Goal: Task Accomplishment & Management: Use online tool/utility

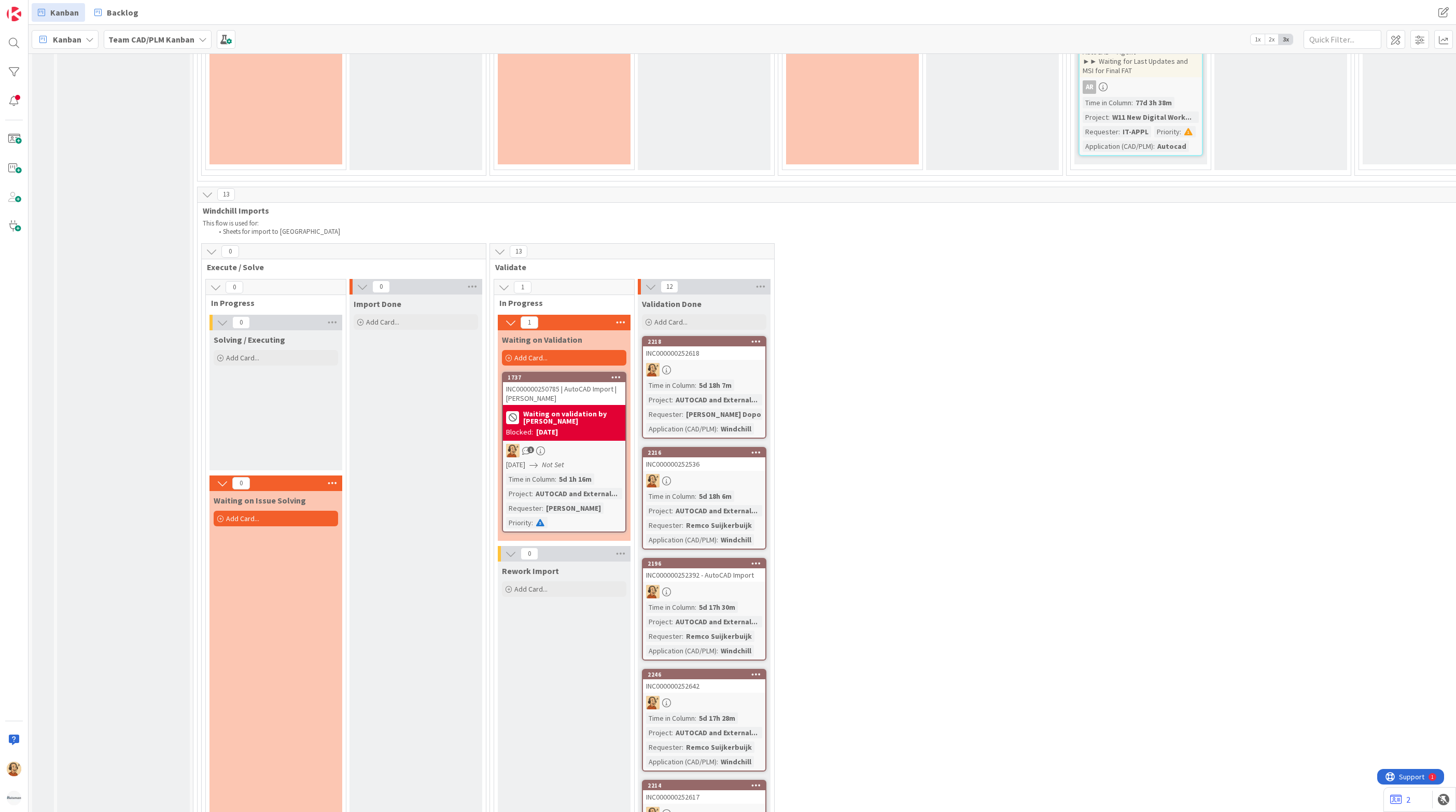
scroll to position [2030, 0]
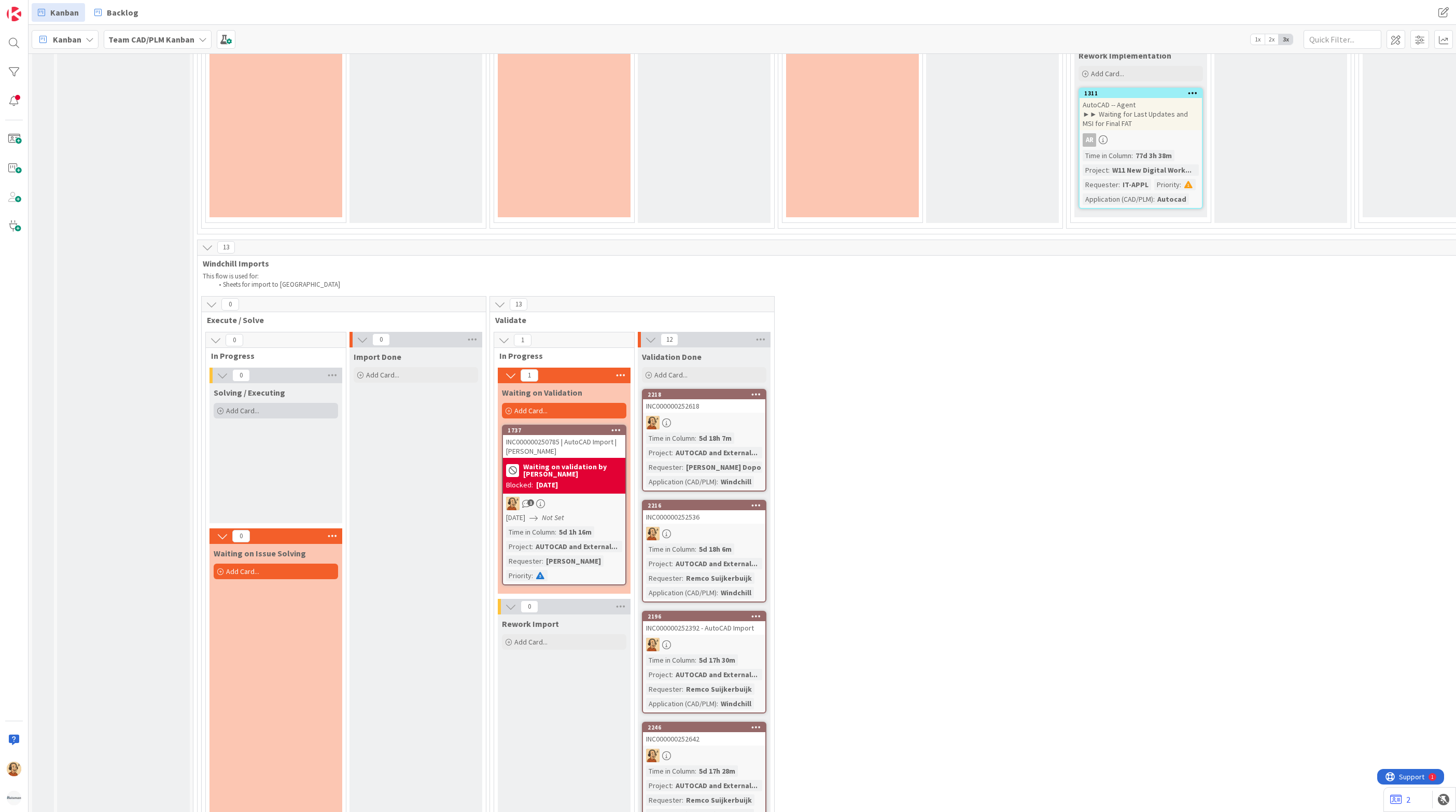
click at [240, 406] on span "Add Card..." at bounding box center [242, 410] width 33 height 10
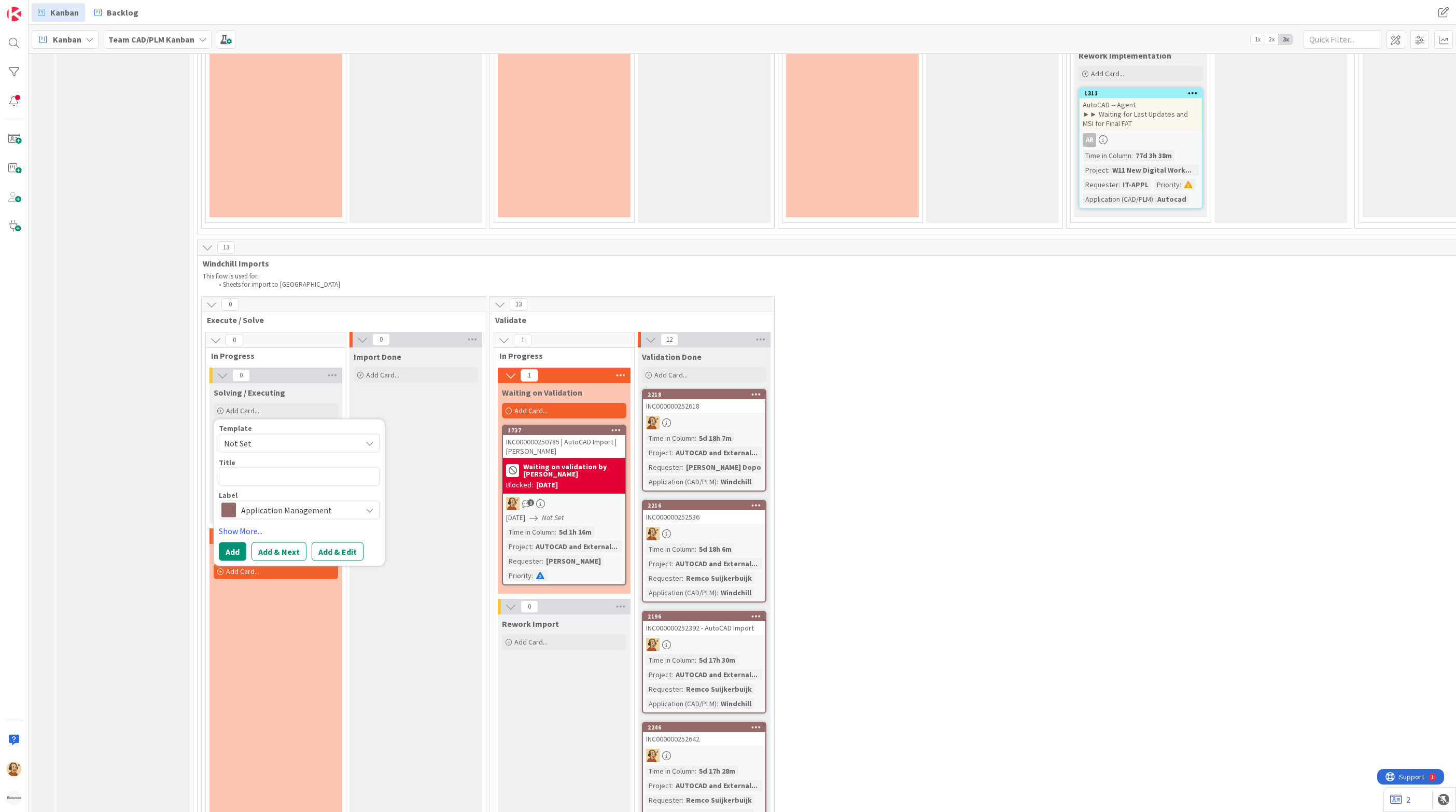
click at [243, 474] on textarea at bounding box center [299, 477] width 161 height 19
type textarea "x"
type textarea "INC000000252709"
click at [343, 546] on button "Add & Edit" at bounding box center [337, 552] width 52 height 19
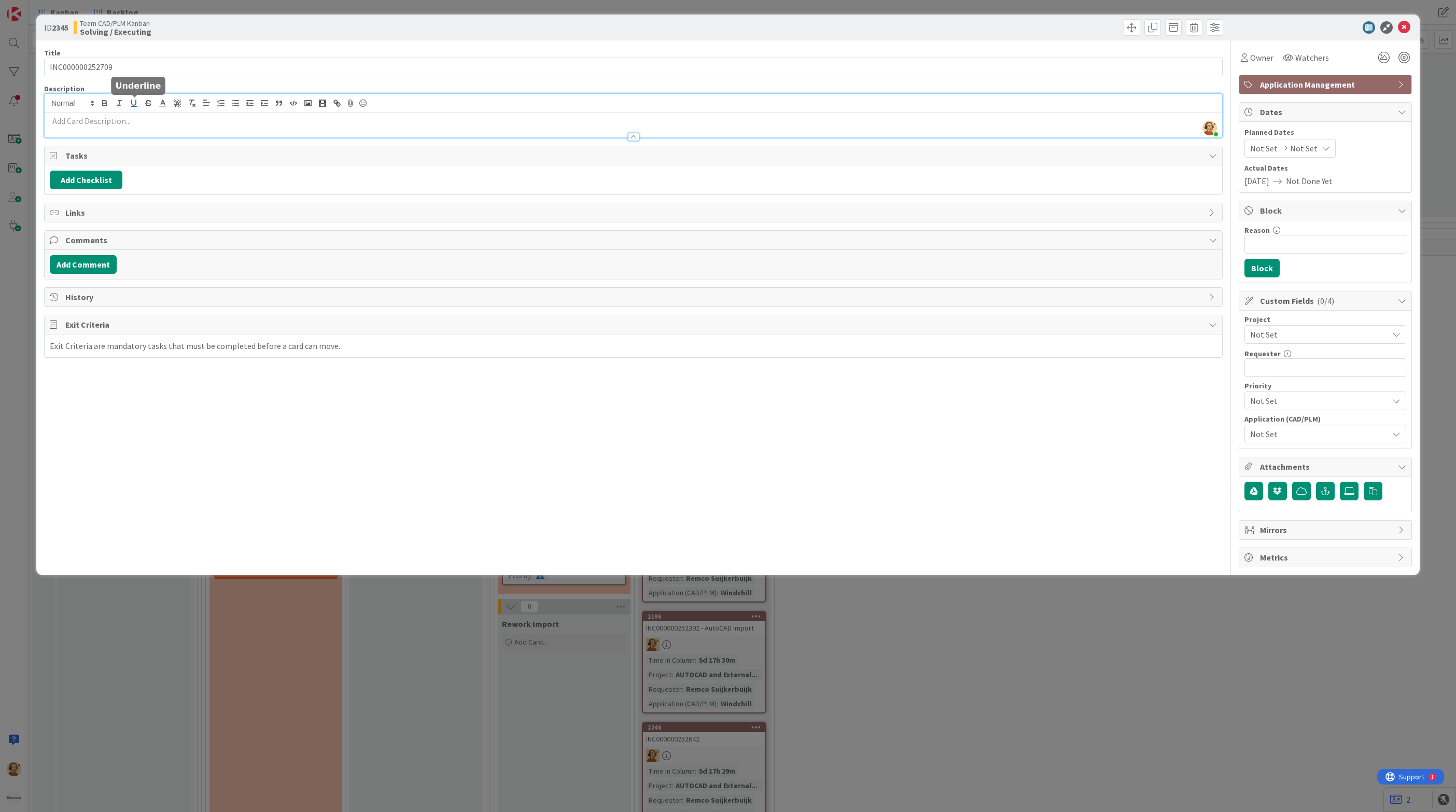
click at [131, 104] on div "[PERSON_NAME] just joined" at bounding box center [633, 115] width 1177 height 44
click at [127, 123] on p at bounding box center [633, 121] width 1167 height 12
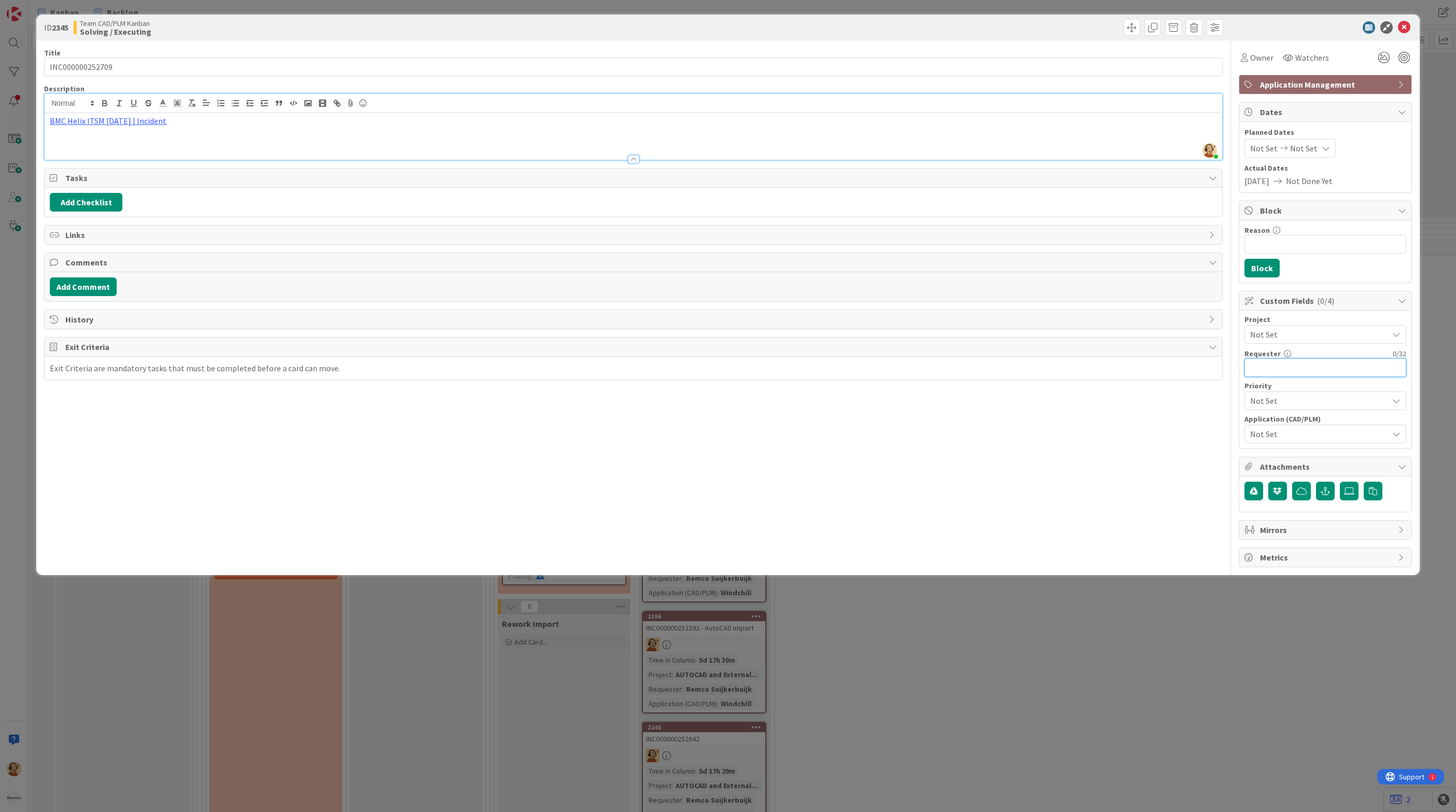
click at [1295, 369] on input "text" at bounding box center [1325, 367] width 162 height 19
paste input "[PERSON_NAME]"
type input "[PERSON_NAME]"
click at [1296, 335] on span "Not Set" at bounding box center [1316, 335] width 133 height 15
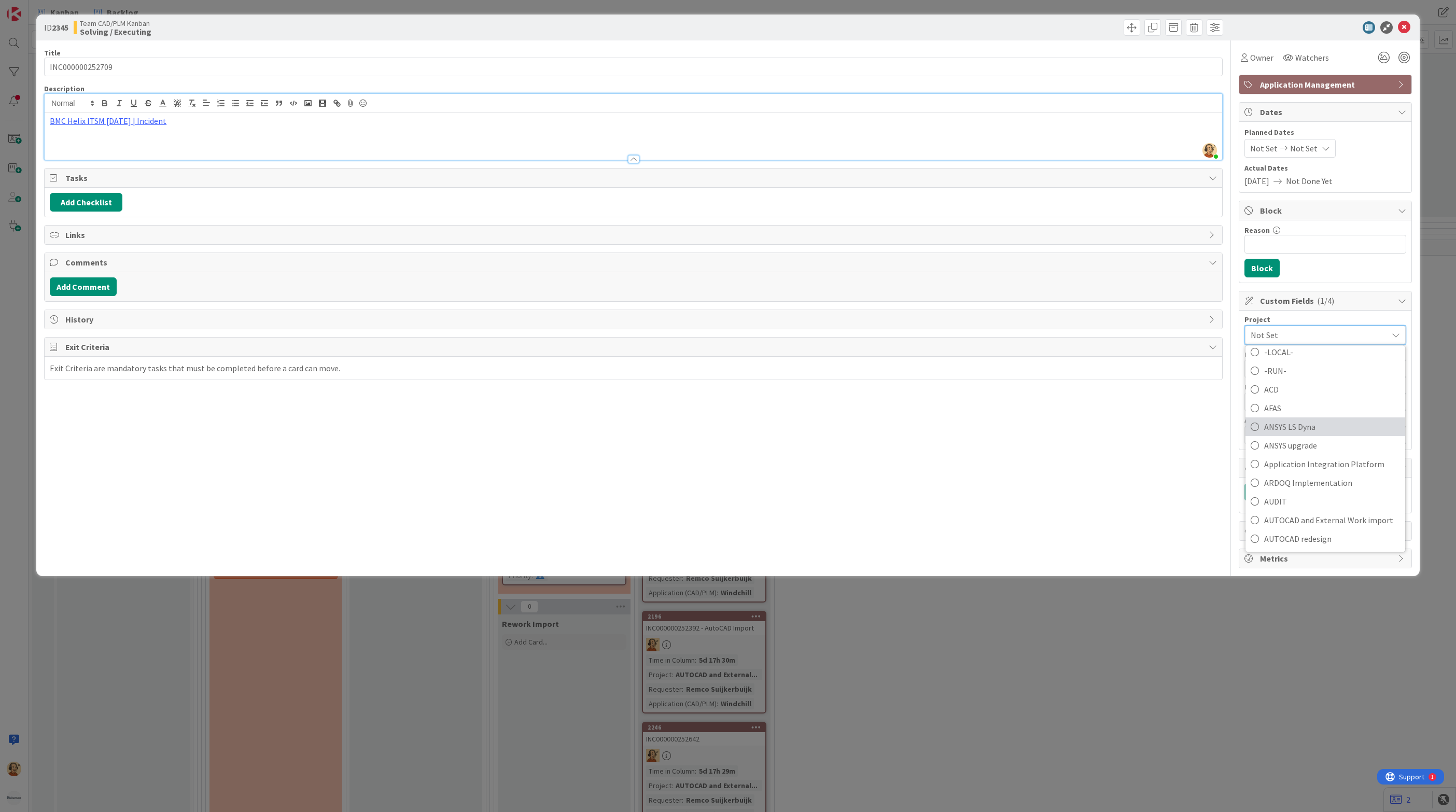
scroll to position [78, 0]
click at [1324, 495] on span "AUTOCAD and External Work import" at bounding box center [1332, 497] width 136 height 16
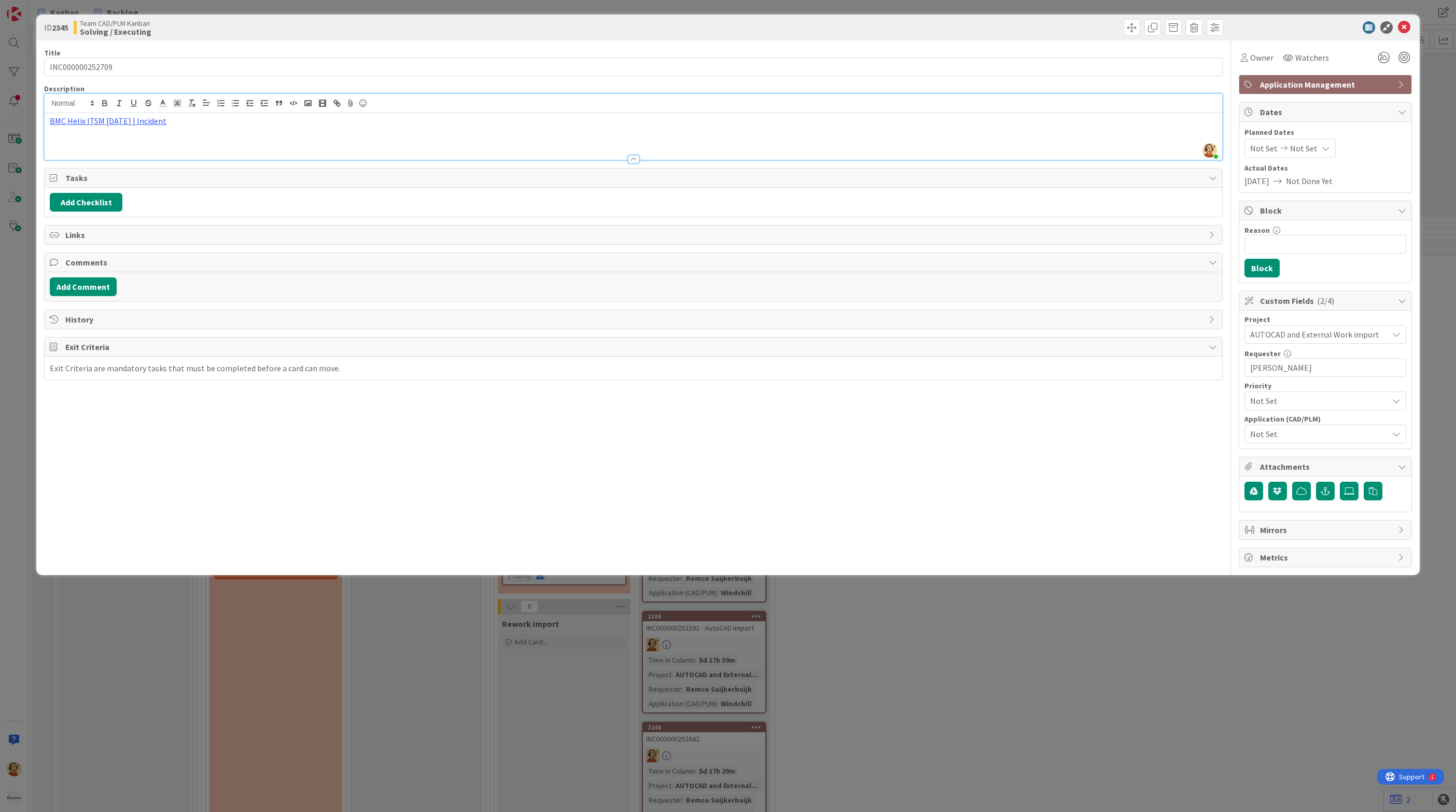
click at [1320, 440] on span "Not Set" at bounding box center [1319, 434] width 138 height 12
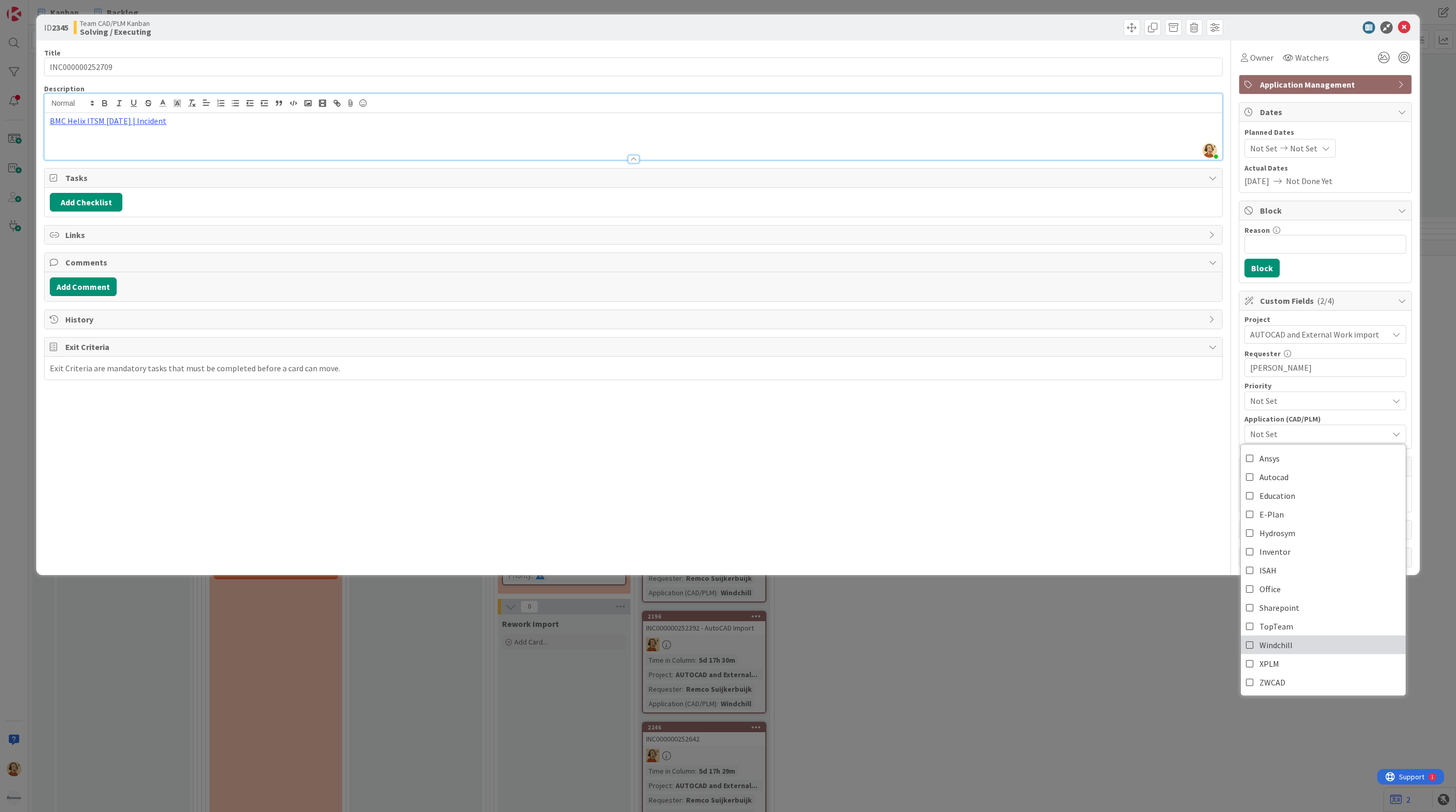
click at [1302, 644] on link "Windchill" at bounding box center [1323, 645] width 165 height 19
click at [935, 459] on div "Title 15 / 128 INC000000252709 Description [PERSON_NAME] just joined BMC Helix …" at bounding box center [633, 304] width 1178 height 527
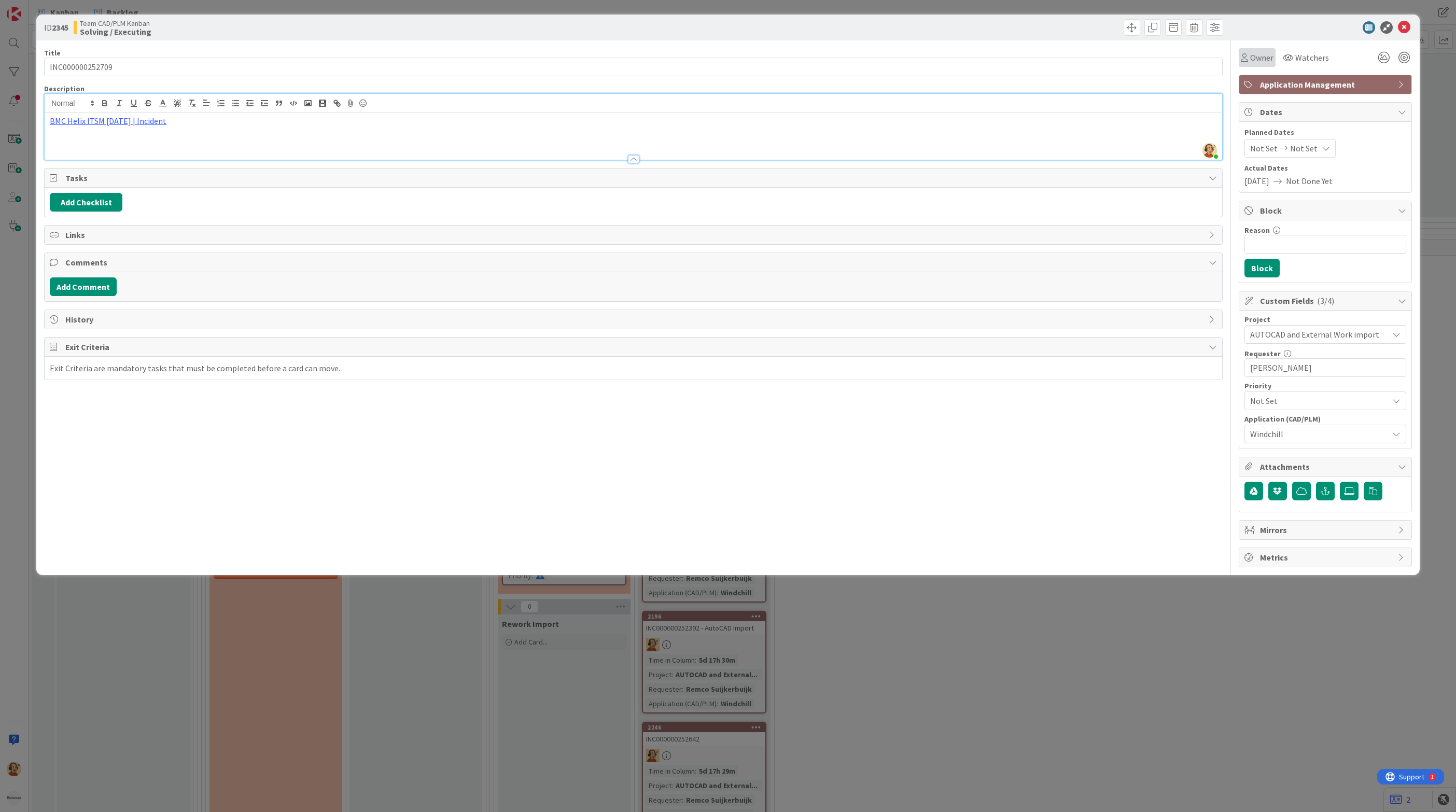
click at [1259, 53] on span "Owner" at bounding box center [1262, 58] width 23 height 12
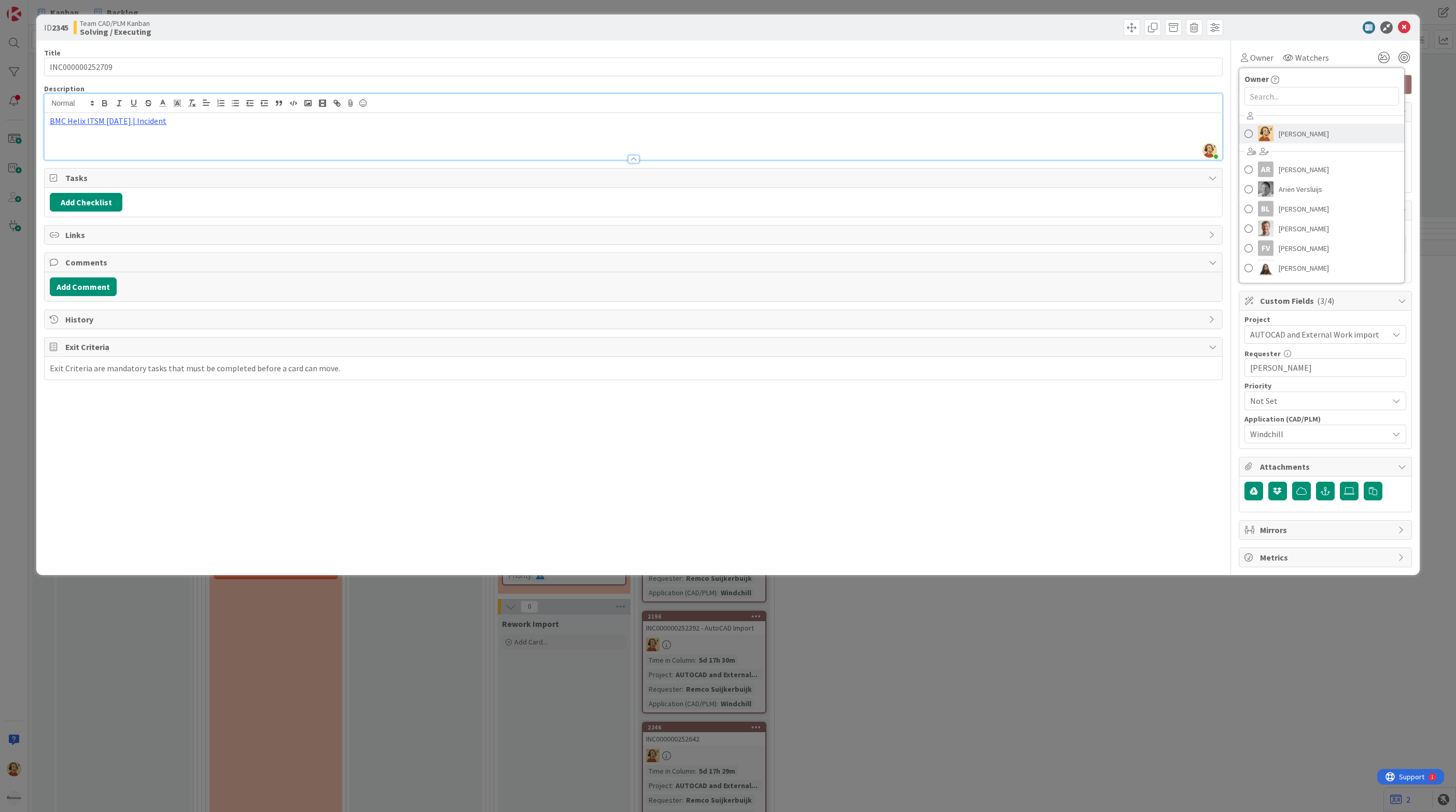
click at [1276, 132] on link "[PERSON_NAME]" at bounding box center [1322, 133] width 165 height 20
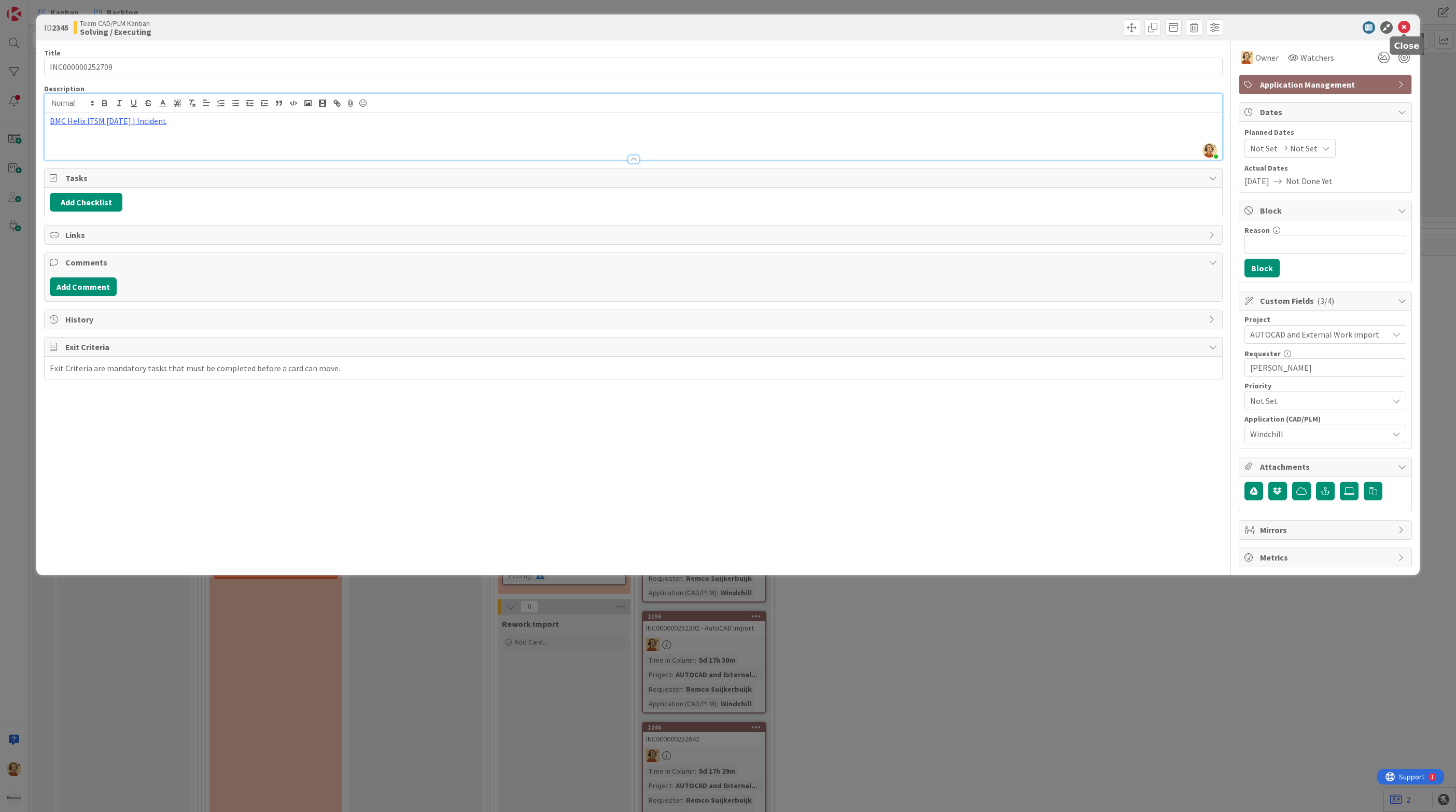
click at [1402, 25] on icon at bounding box center [1404, 28] width 12 height 12
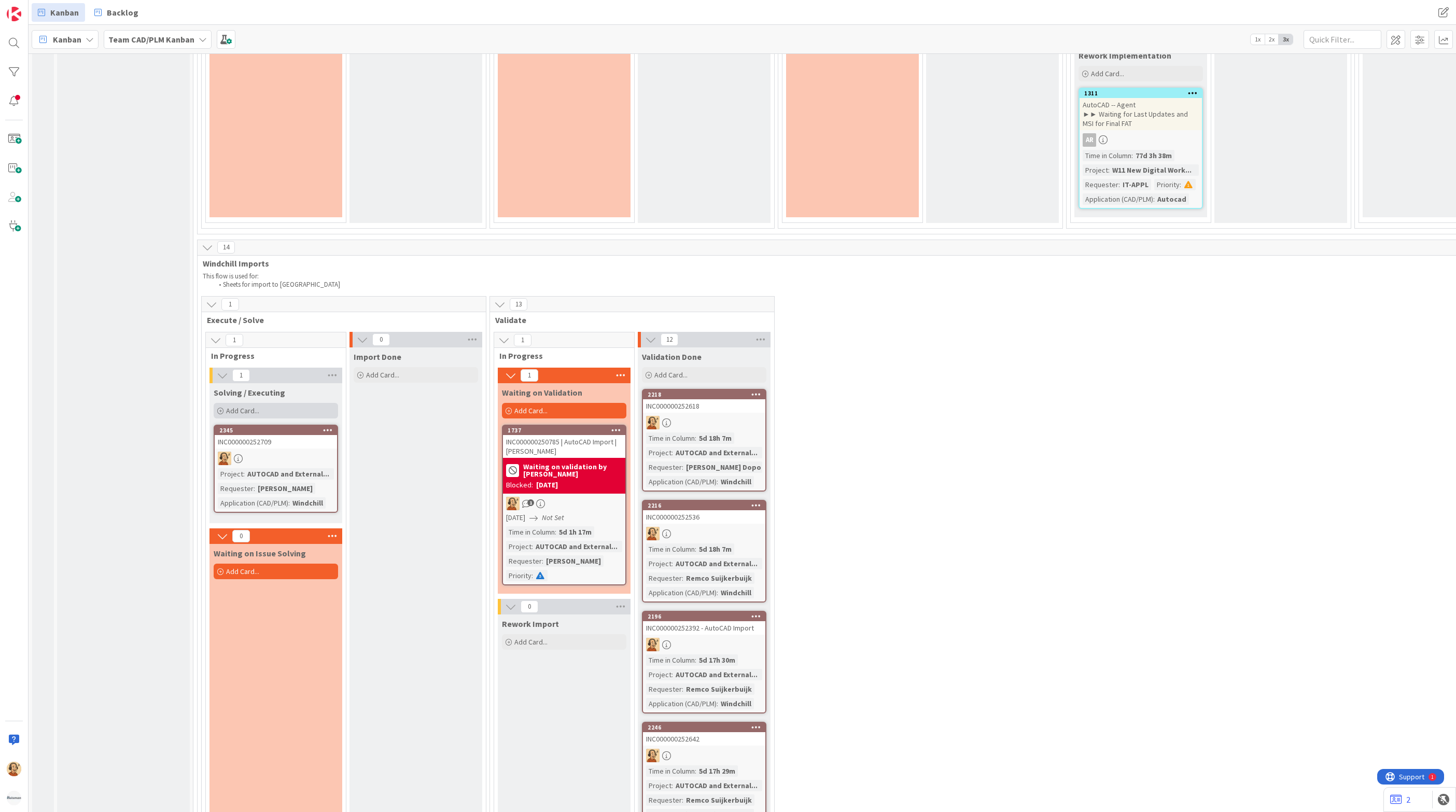
click at [269, 414] on div "Add Card..." at bounding box center [276, 411] width 124 height 16
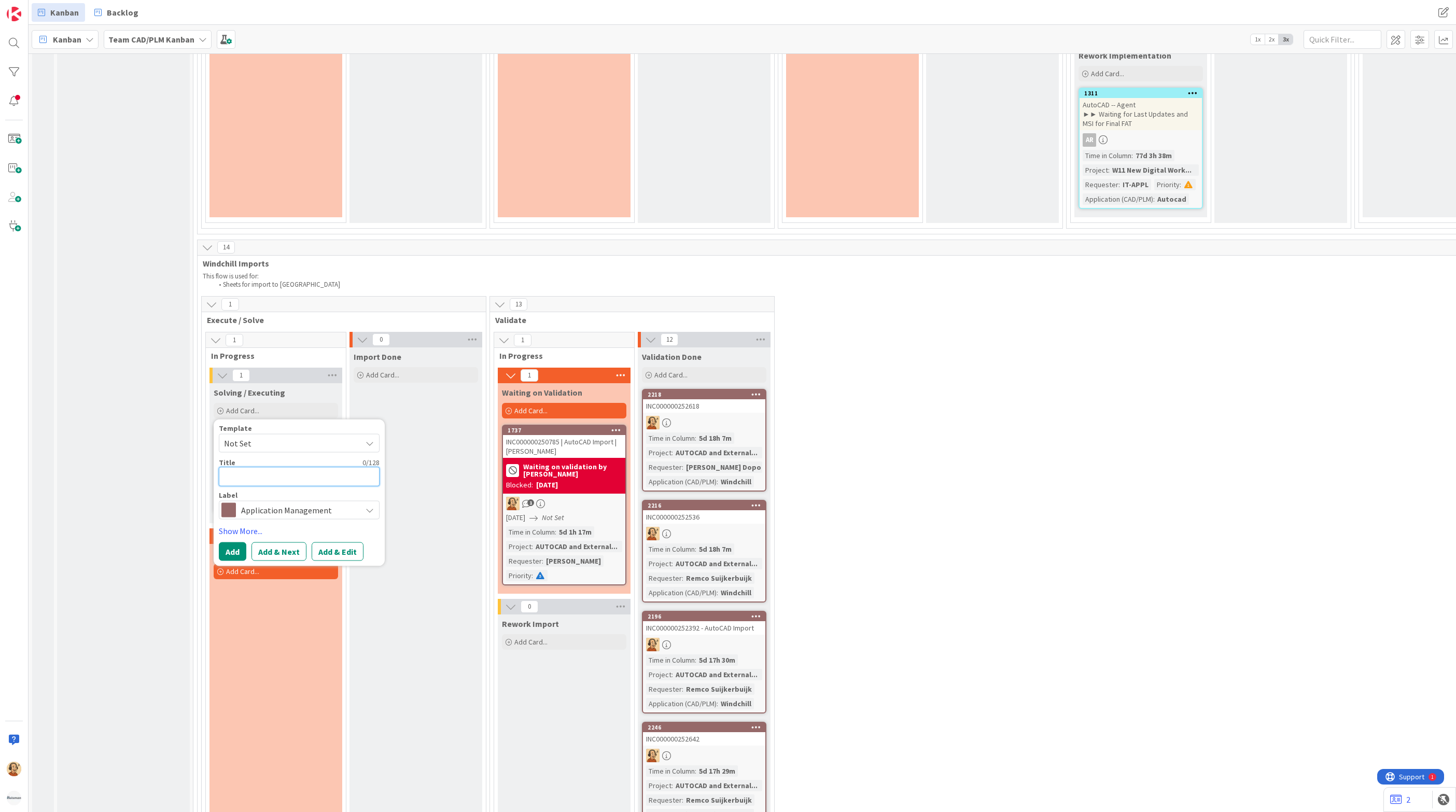
click at [268, 471] on textarea at bounding box center [299, 477] width 161 height 19
paste textarea "INC000000252699"
type textarea "x"
type textarea "INC000000252699"
click at [341, 548] on button "Add & Edit" at bounding box center [337, 552] width 52 height 19
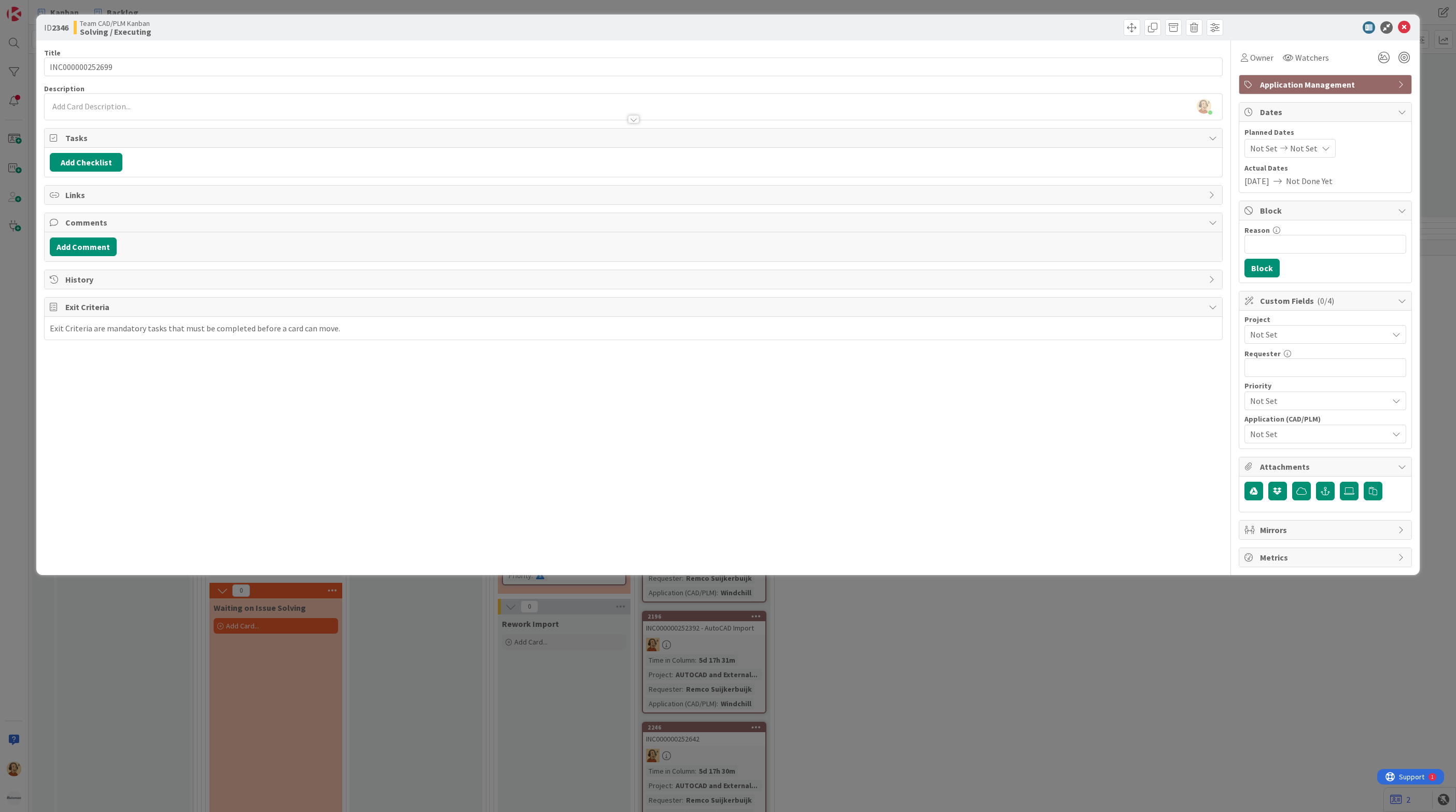
click at [123, 114] on div at bounding box center [633, 114] width 1177 height 11
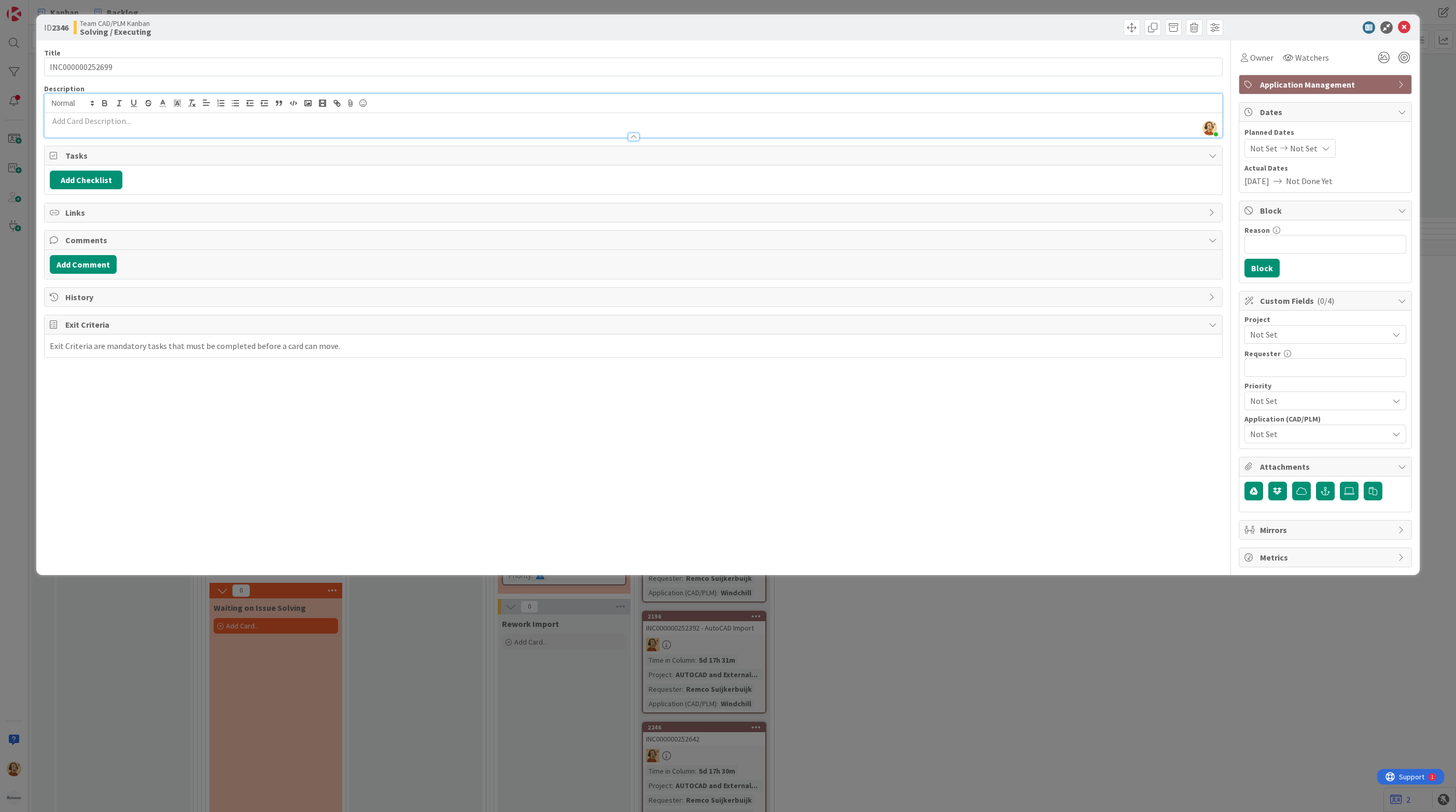
click at [106, 124] on p at bounding box center [633, 121] width 1167 height 12
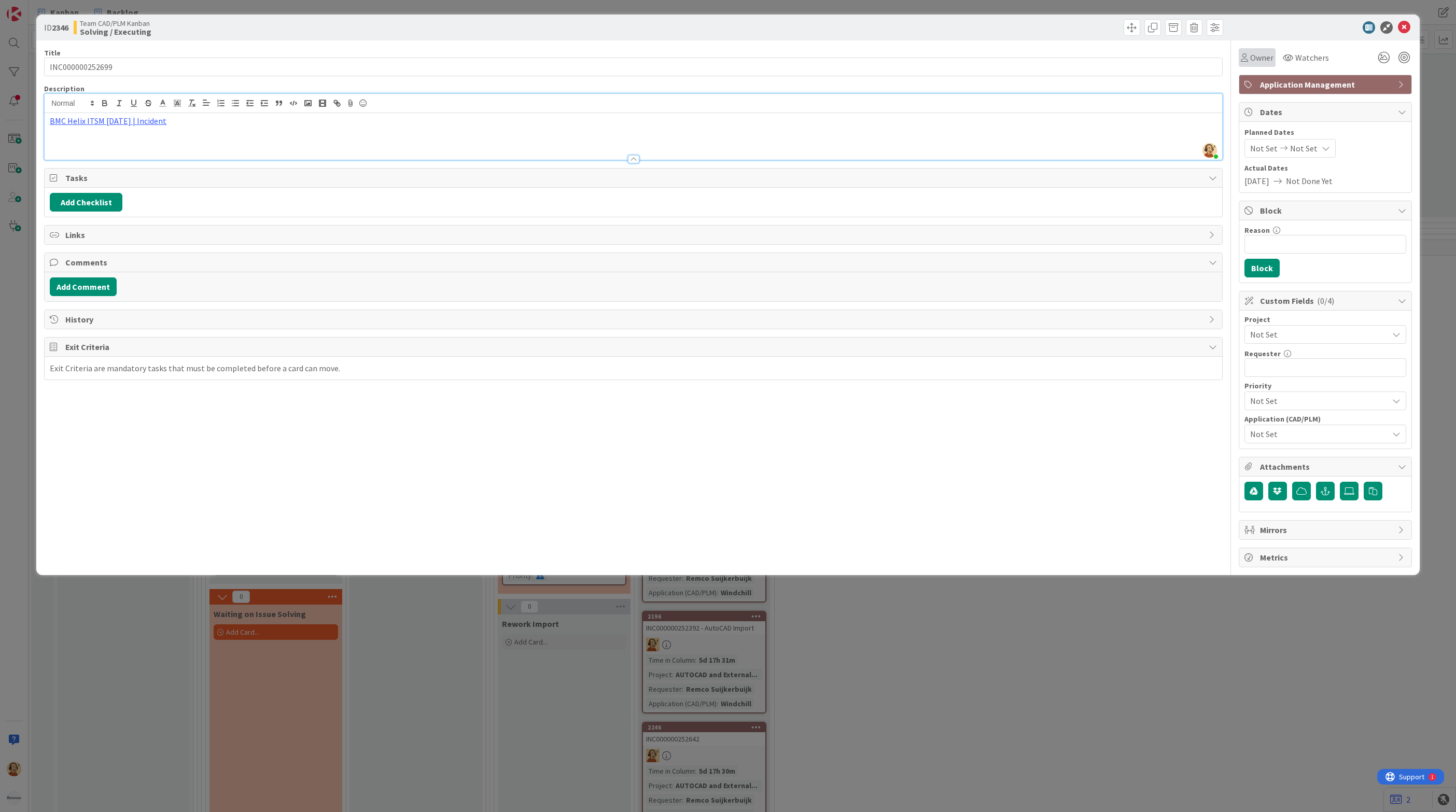
click at [1268, 56] on span "Owner" at bounding box center [1262, 58] width 23 height 12
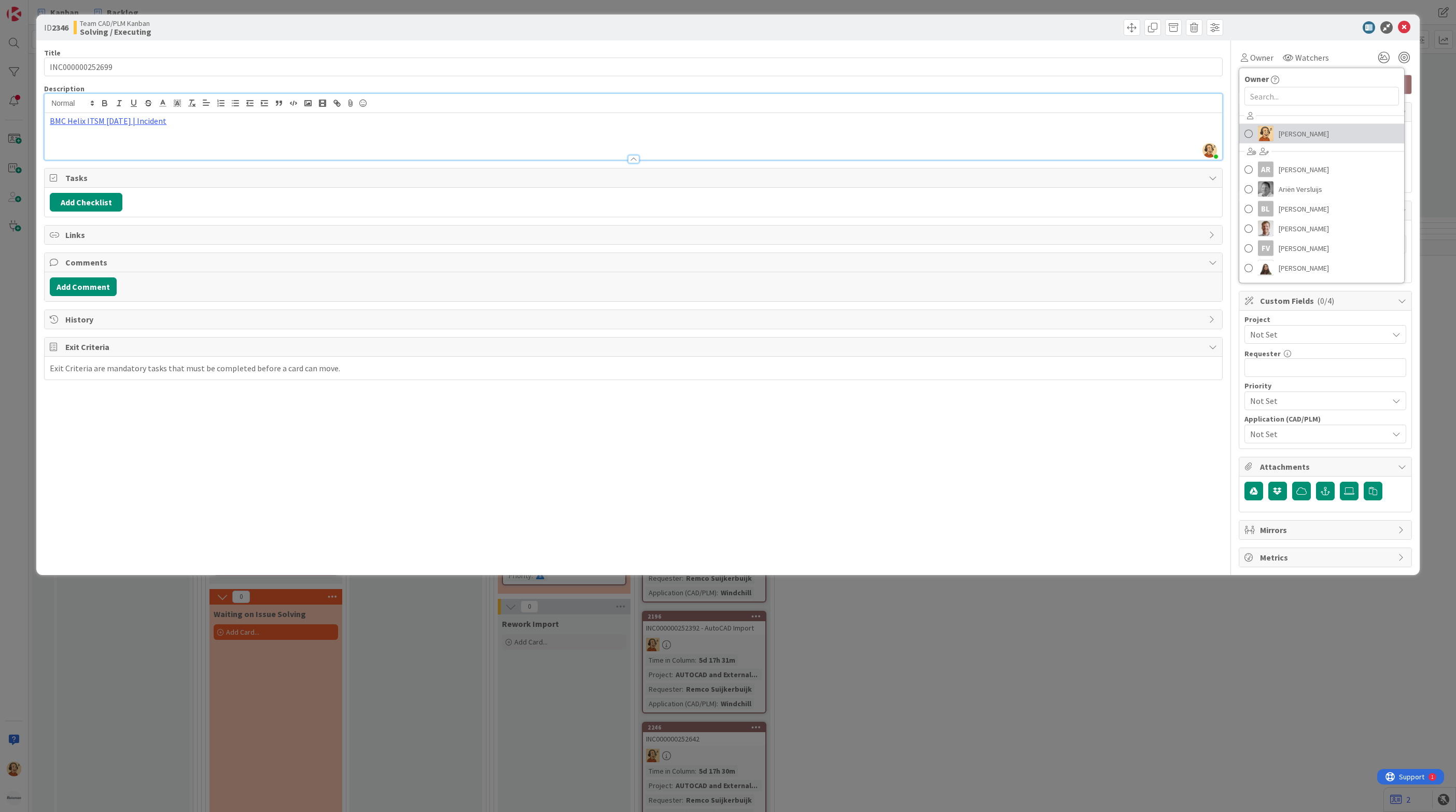
click at [1266, 129] on img at bounding box center [1266, 134] width 16 height 16
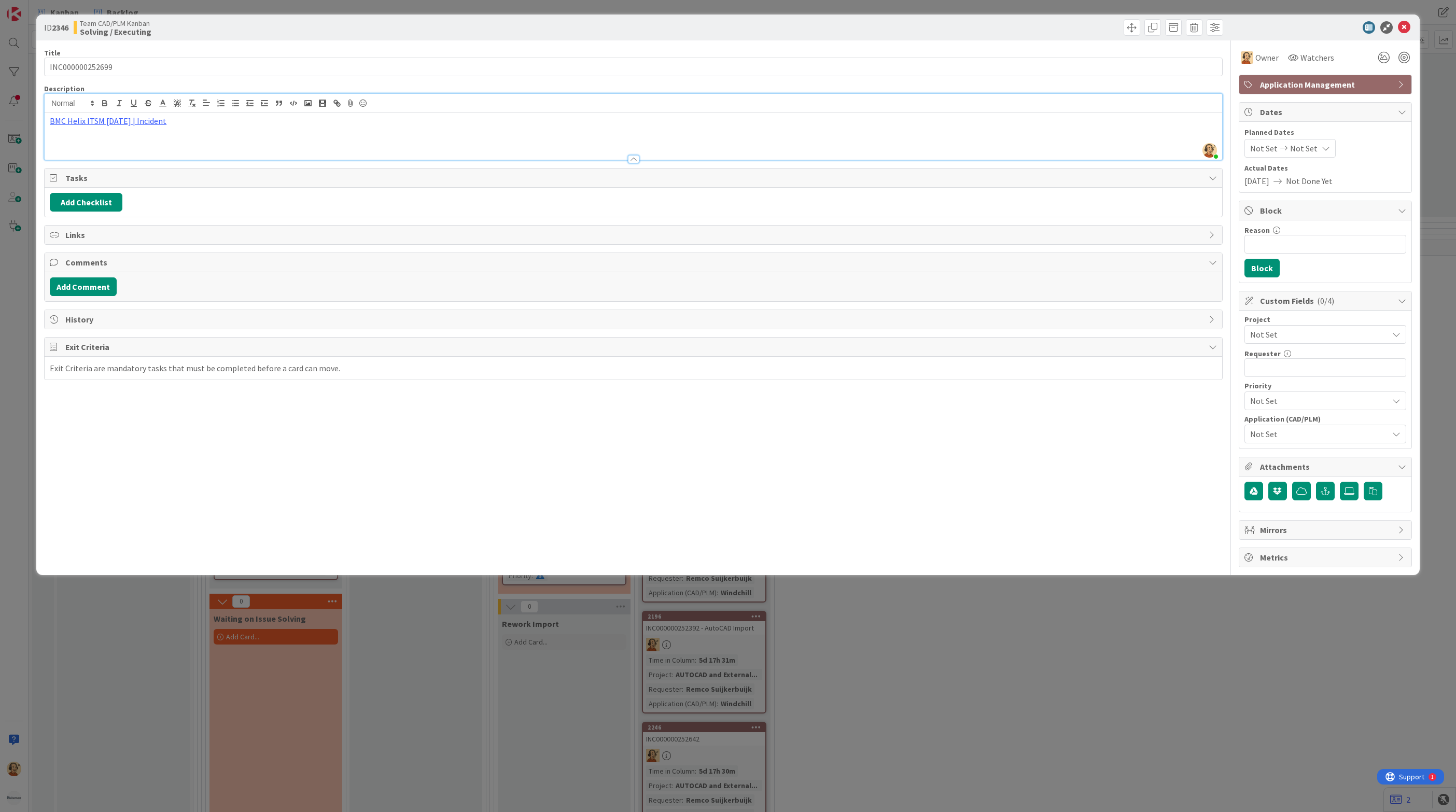
click at [1260, 340] on span "Not Set" at bounding box center [1316, 335] width 133 height 15
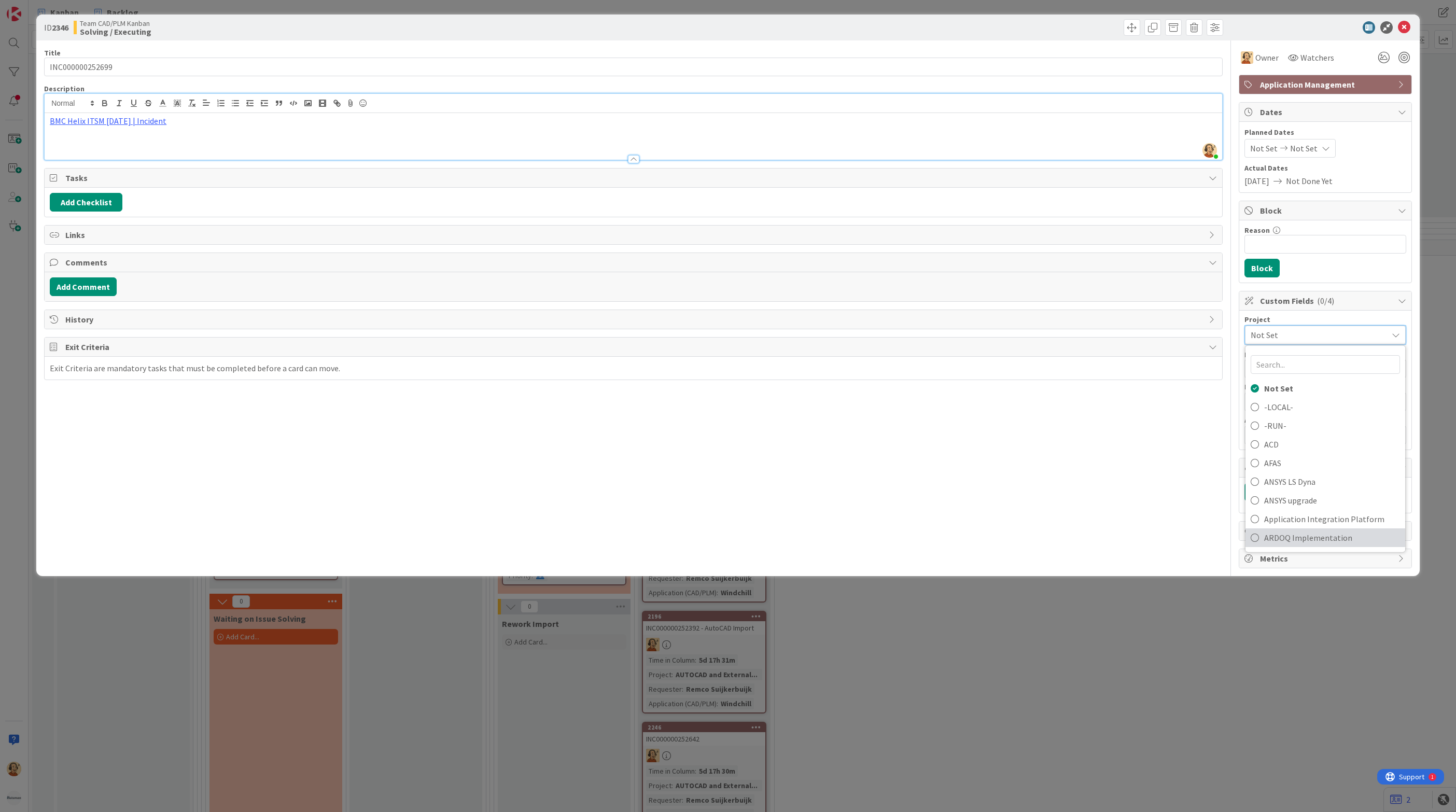
scroll to position [78, 0]
click at [1302, 505] on span "AUTOCAD and External Work import" at bounding box center [1332, 497] width 136 height 16
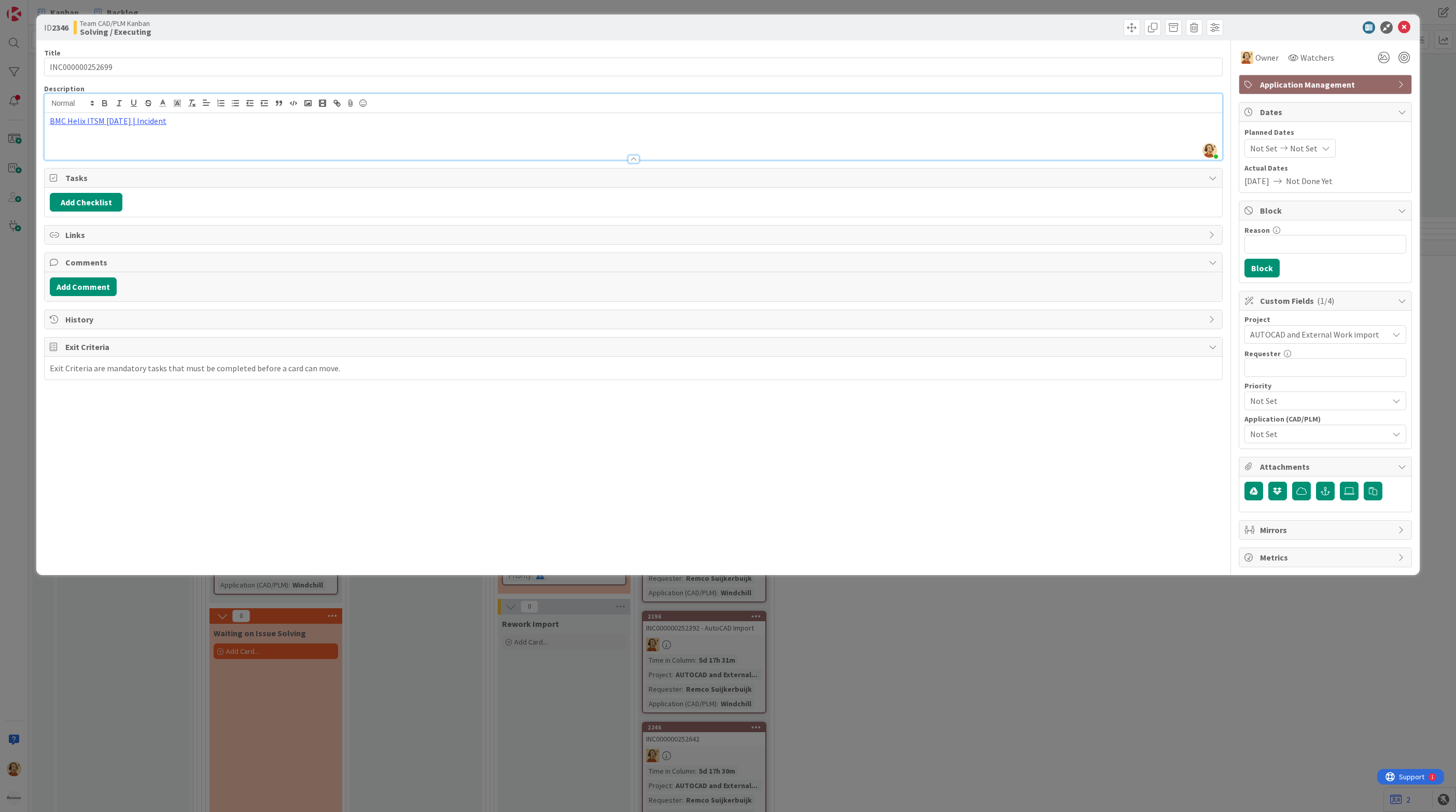
click at [1299, 440] on span "Not Set" at bounding box center [1319, 434] width 138 height 12
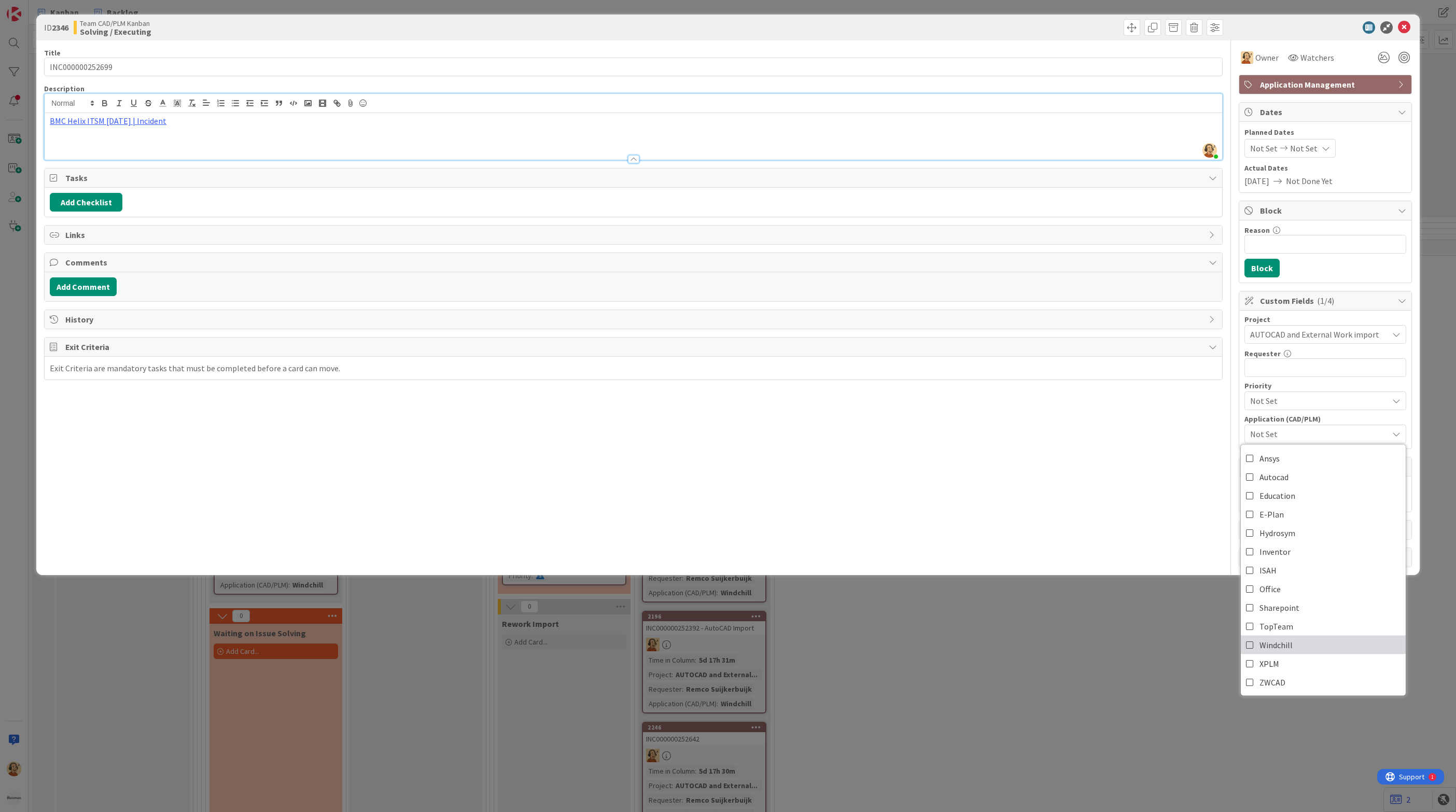
click at [1290, 645] on span "Windchill" at bounding box center [1276, 645] width 33 height 16
click at [1297, 364] on input "text" at bounding box center [1325, 367] width 162 height 19
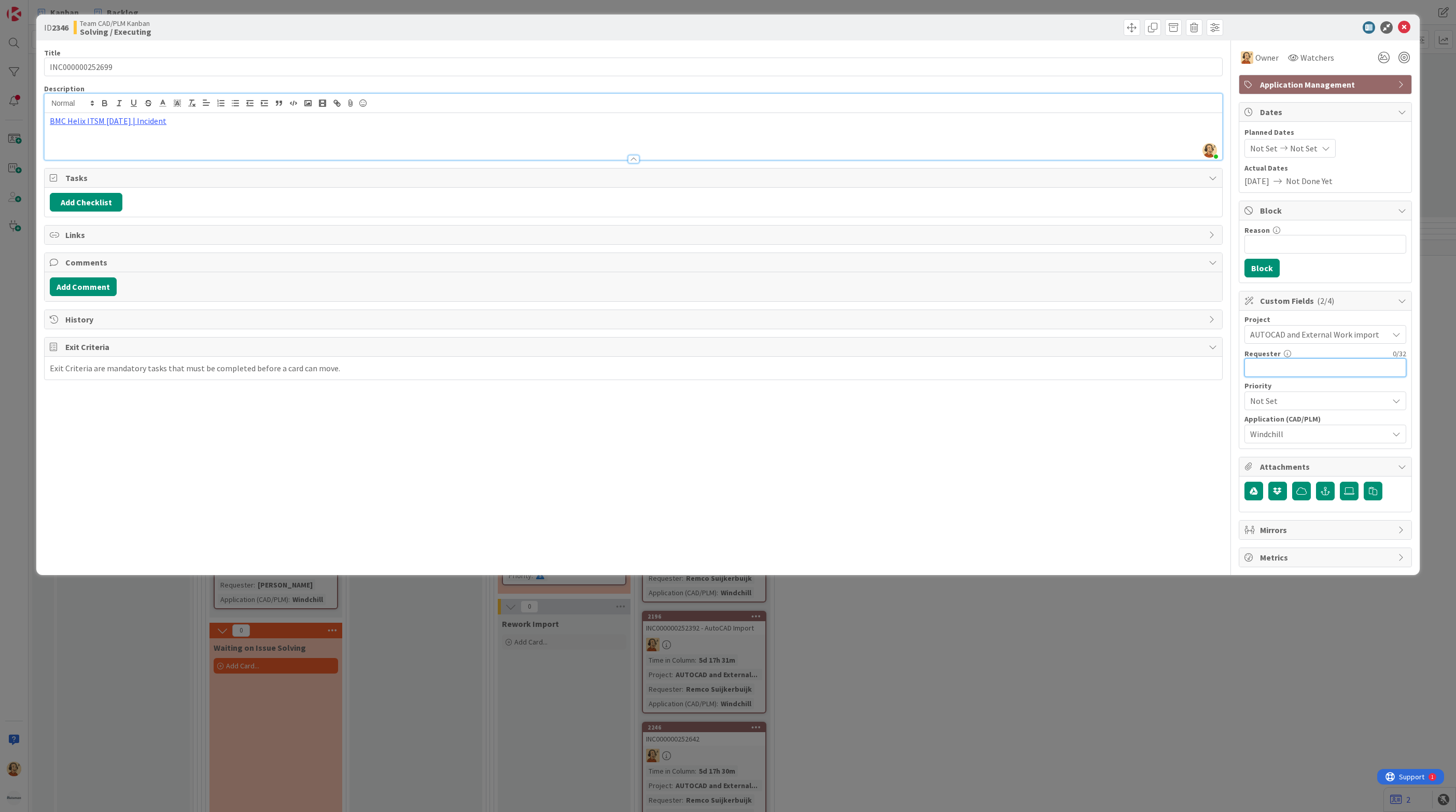
paste input "Remco Suijkerbuijk"
type input "Remco Suijkerbuijk"
click at [1088, 509] on div "Title 15 / 128 INC000000252699 Description [PERSON_NAME] just joined BMC Helix …" at bounding box center [633, 304] width 1178 height 527
click at [1406, 29] on icon at bounding box center [1404, 28] width 12 height 12
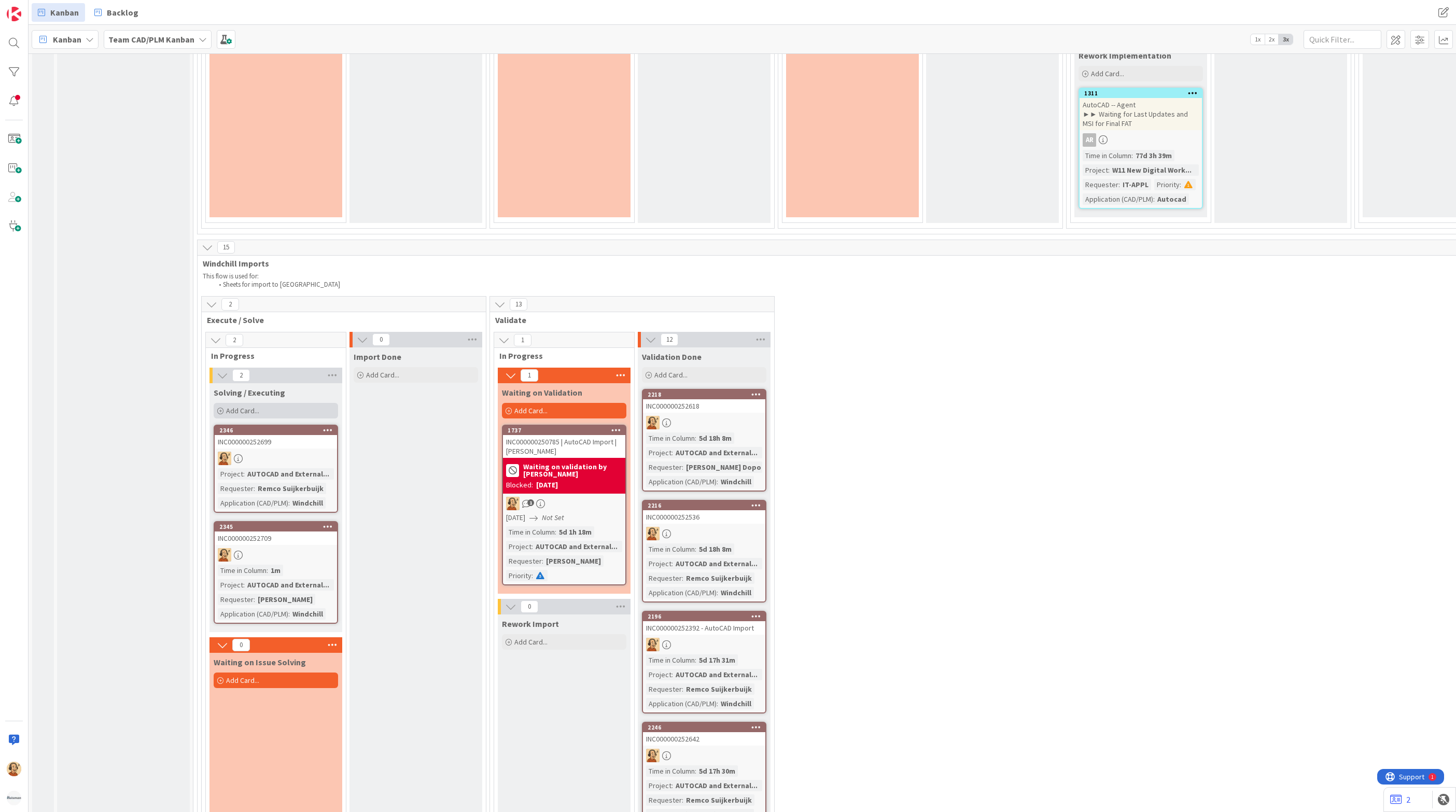
click at [301, 406] on div "Add Card..." at bounding box center [276, 411] width 124 height 16
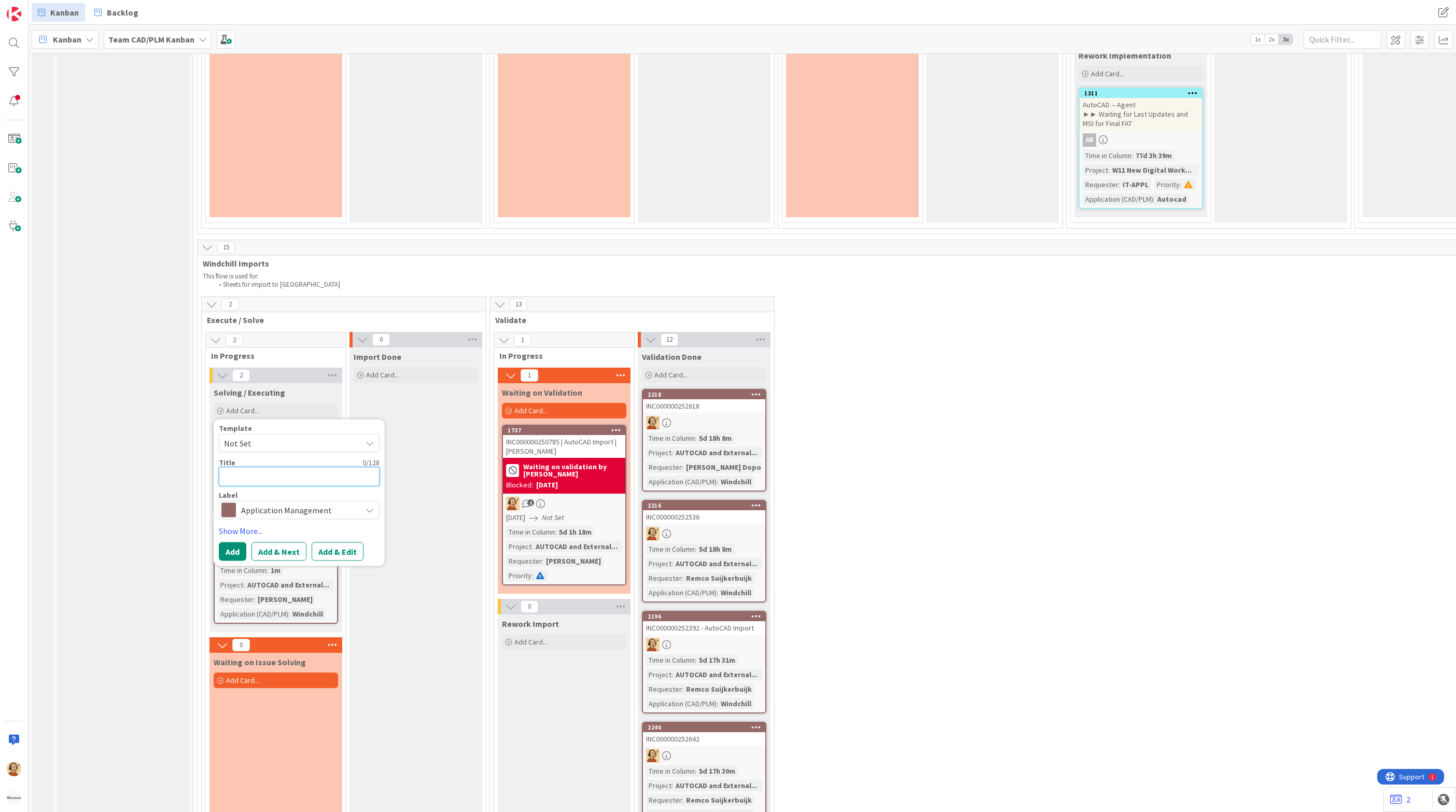
click at [280, 477] on textarea at bounding box center [299, 477] width 161 height 19
paste textarea "INC000000252599"
type textarea "x"
type textarea "INC000000252599"
click at [348, 548] on button "Add & Edit" at bounding box center [337, 552] width 52 height 19
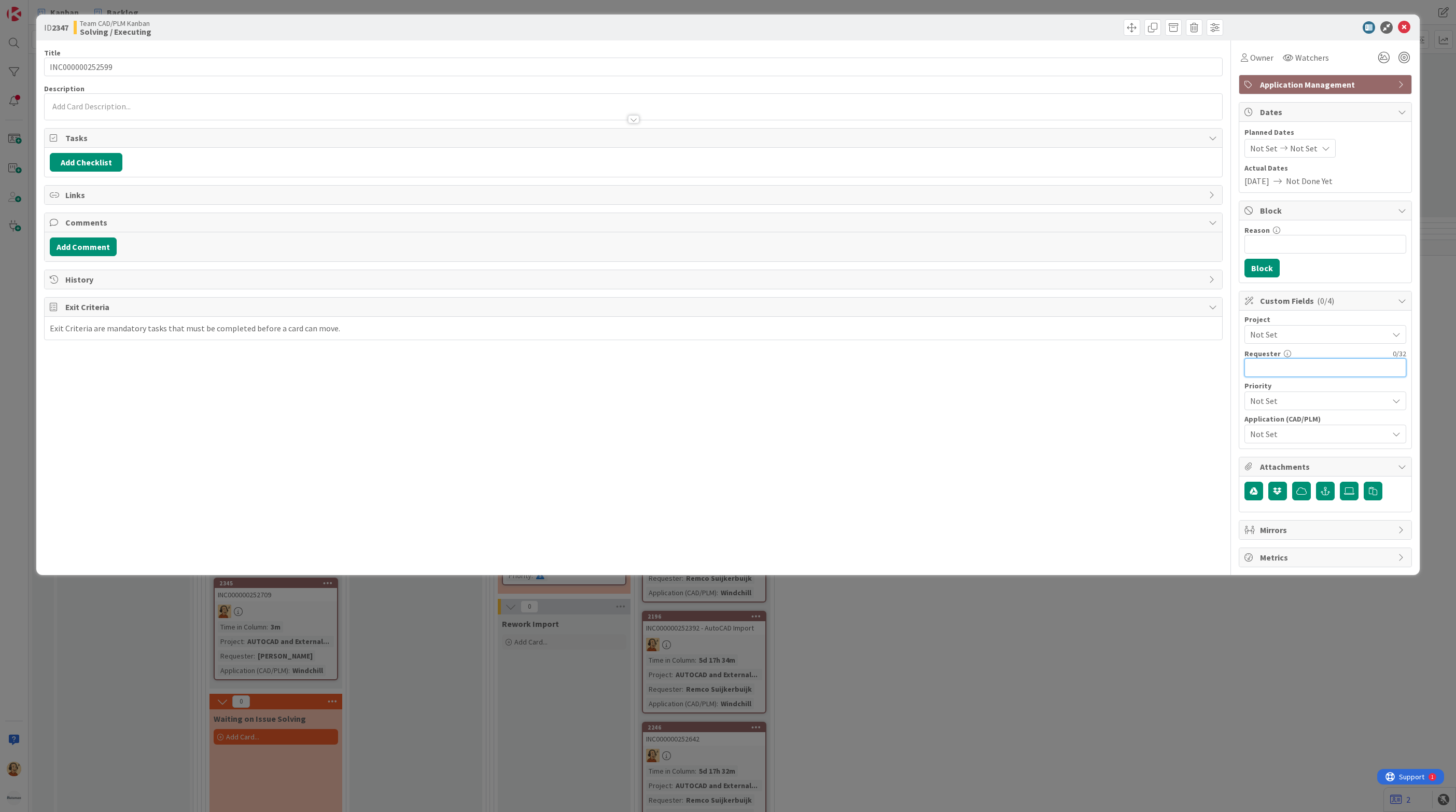
click at [1323, 371] on input "text" at bounding box center [1325, 367] width 162 height 19
paste input "[PERSON_NAME]"
type input "[PERSON_NAME]"
click at [1245, 55] on icon at bounding box center [1244, 57] width 7 height 8
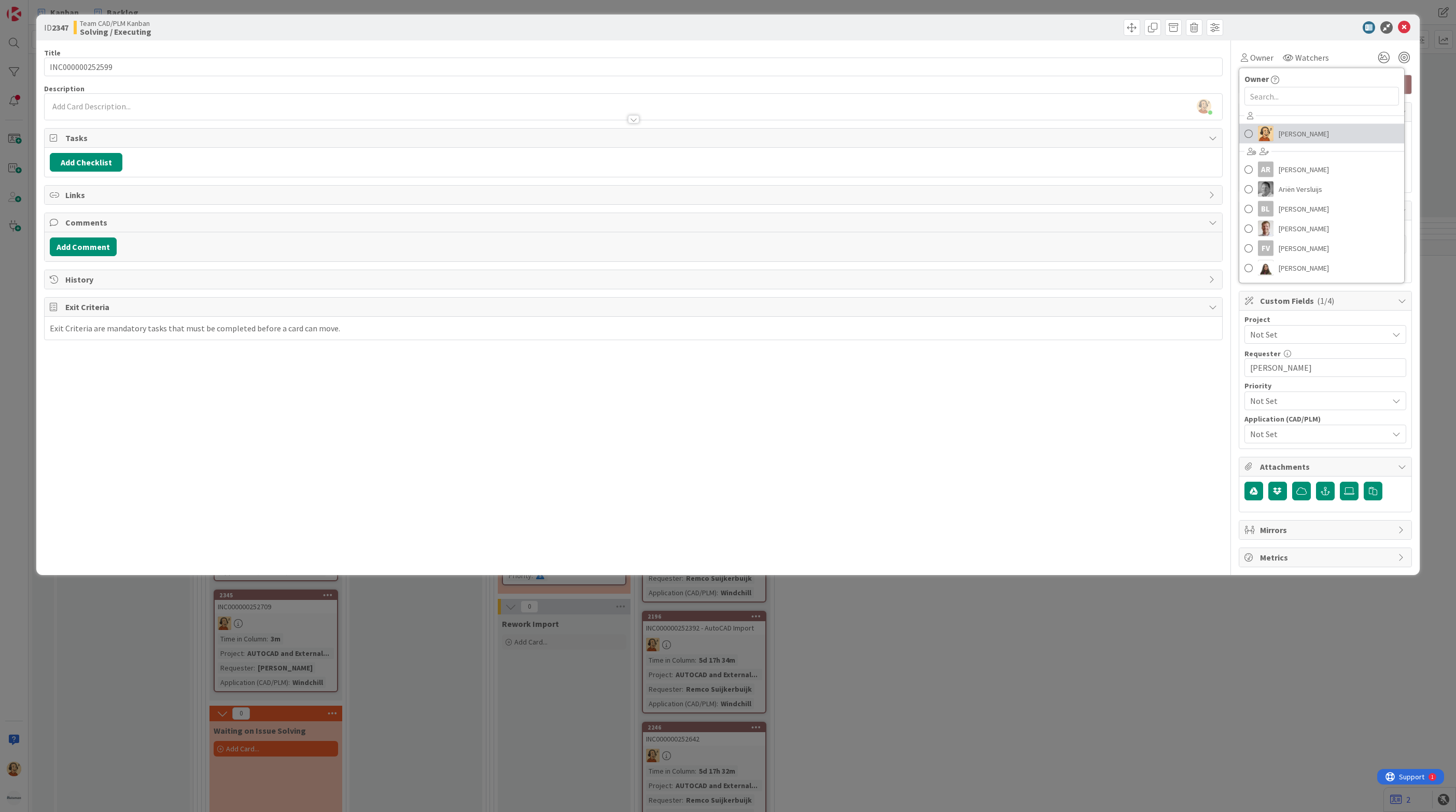
click at [1262, 125] on link "[PERSON_NAME]" at bounding box center [1322, 133] width 165 height 20
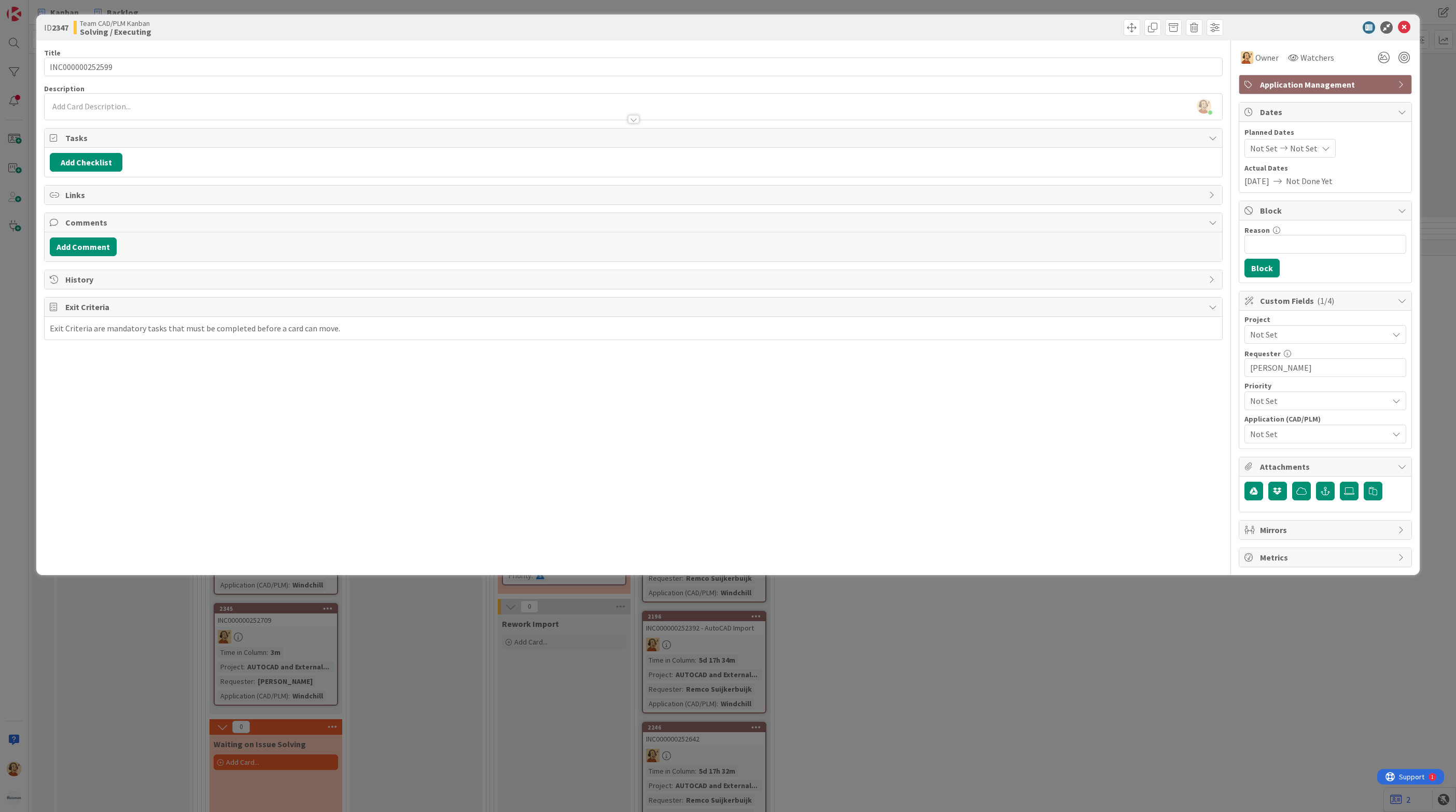
click at [1294, 340] on span "Not Set" at bounding box center [1316, 335] width 133 height 15
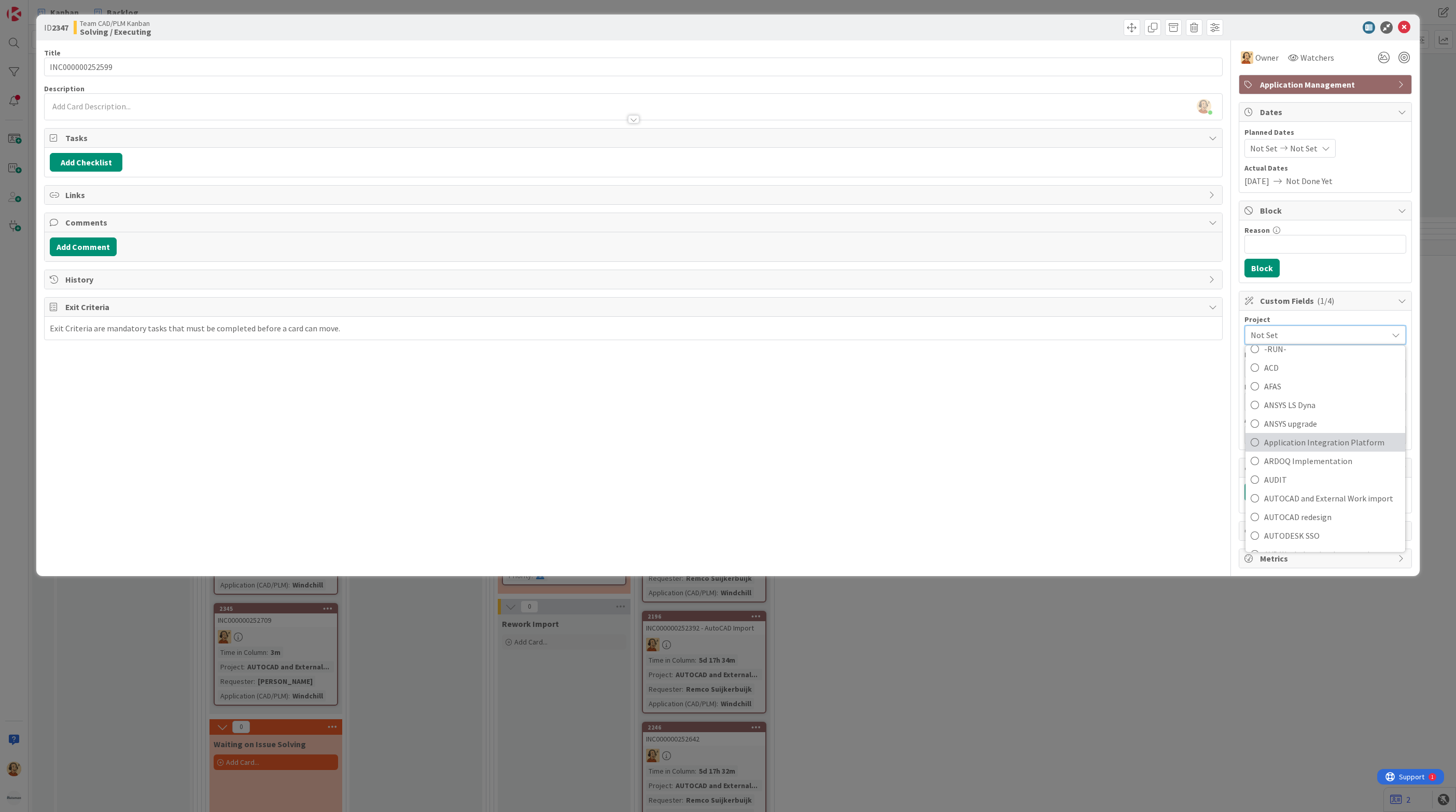
scroll to position [78, 0]
click at [1307, 492] on link "AUTOCAD and External Work import" at bounding box center [1325, 497] width 160 height 19
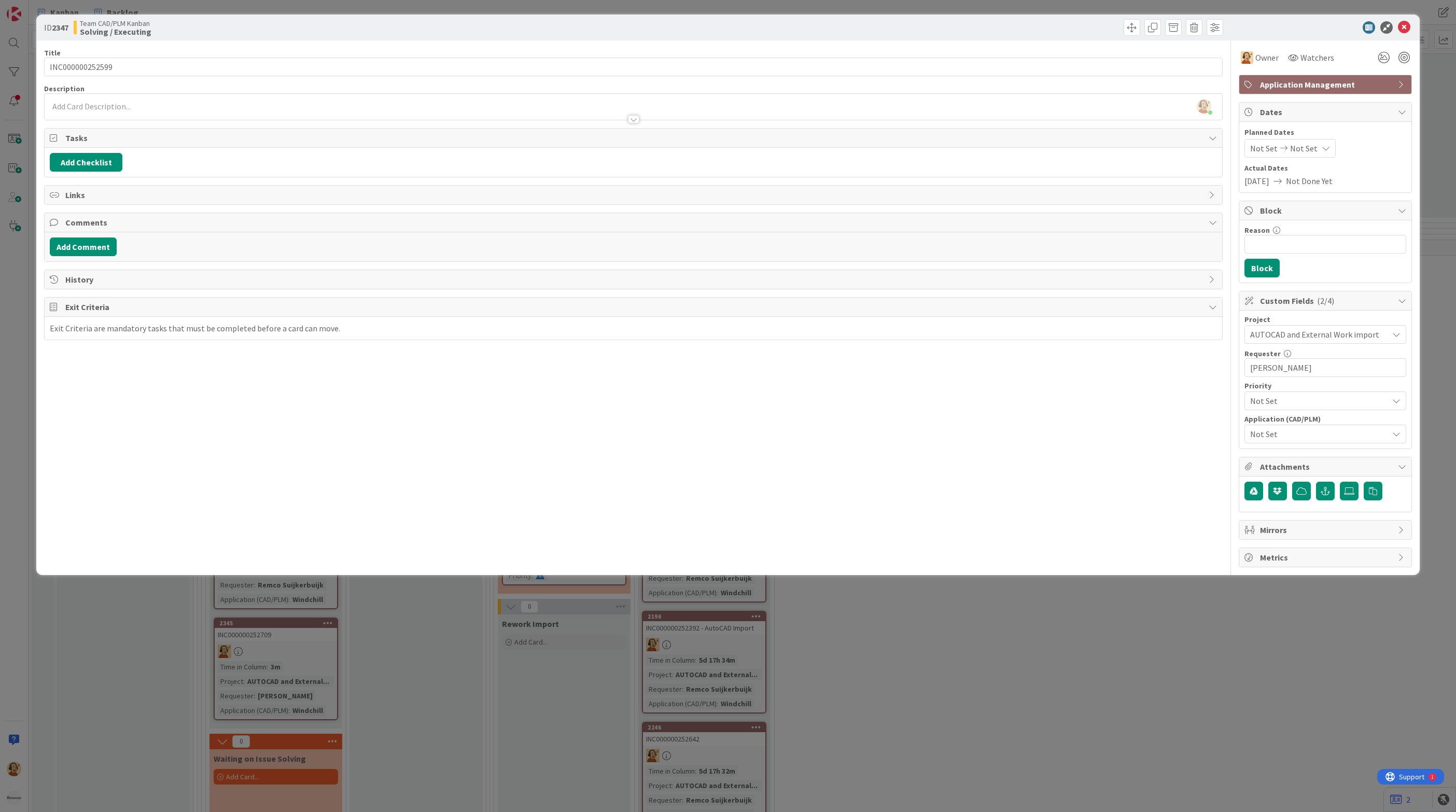
click at [1301, 440] on span "Not Set" at bounding box center [1319, 434] width 138 height 12
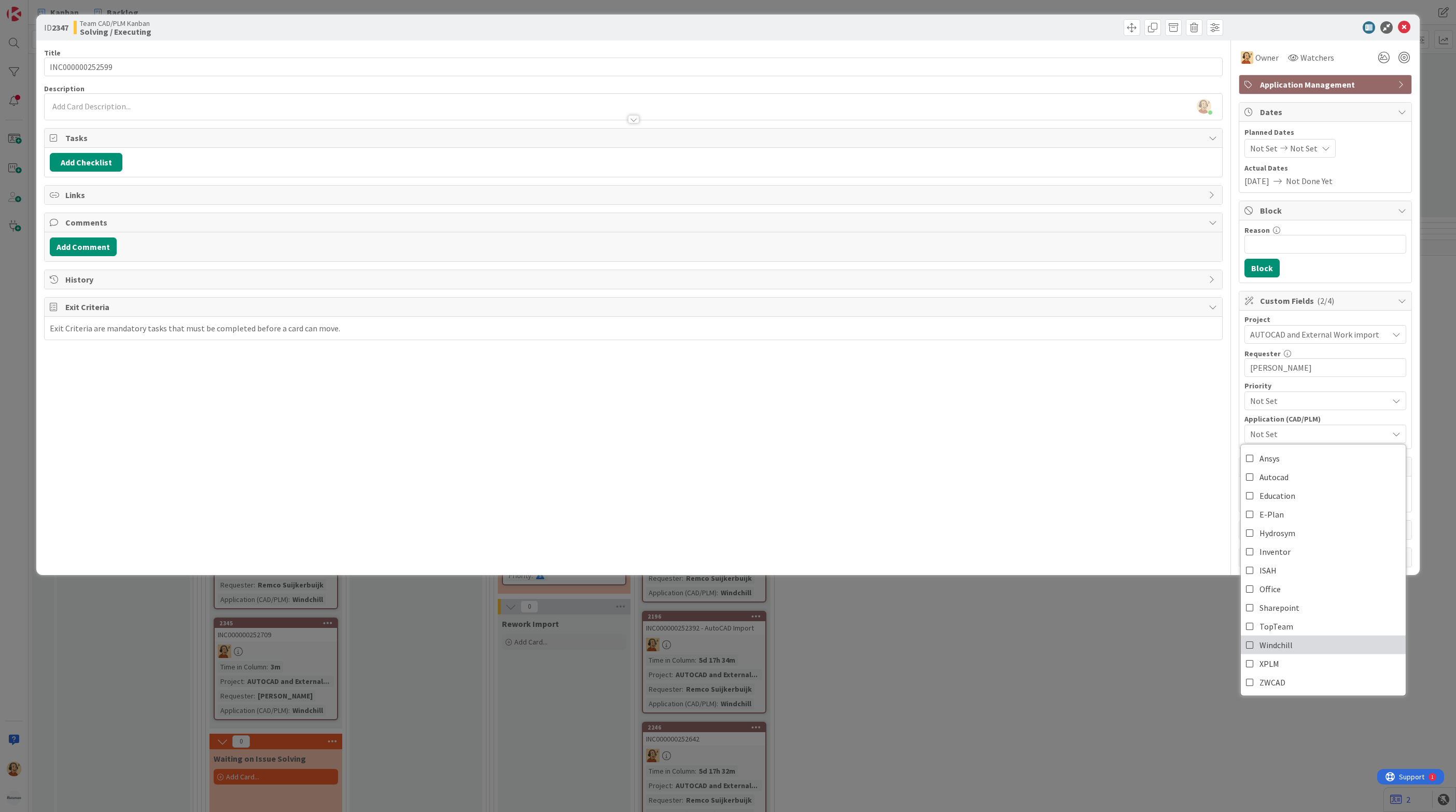
click at [1301, 641] on link "Windchill" at bounding box center [1323, 645] width 165 height 19
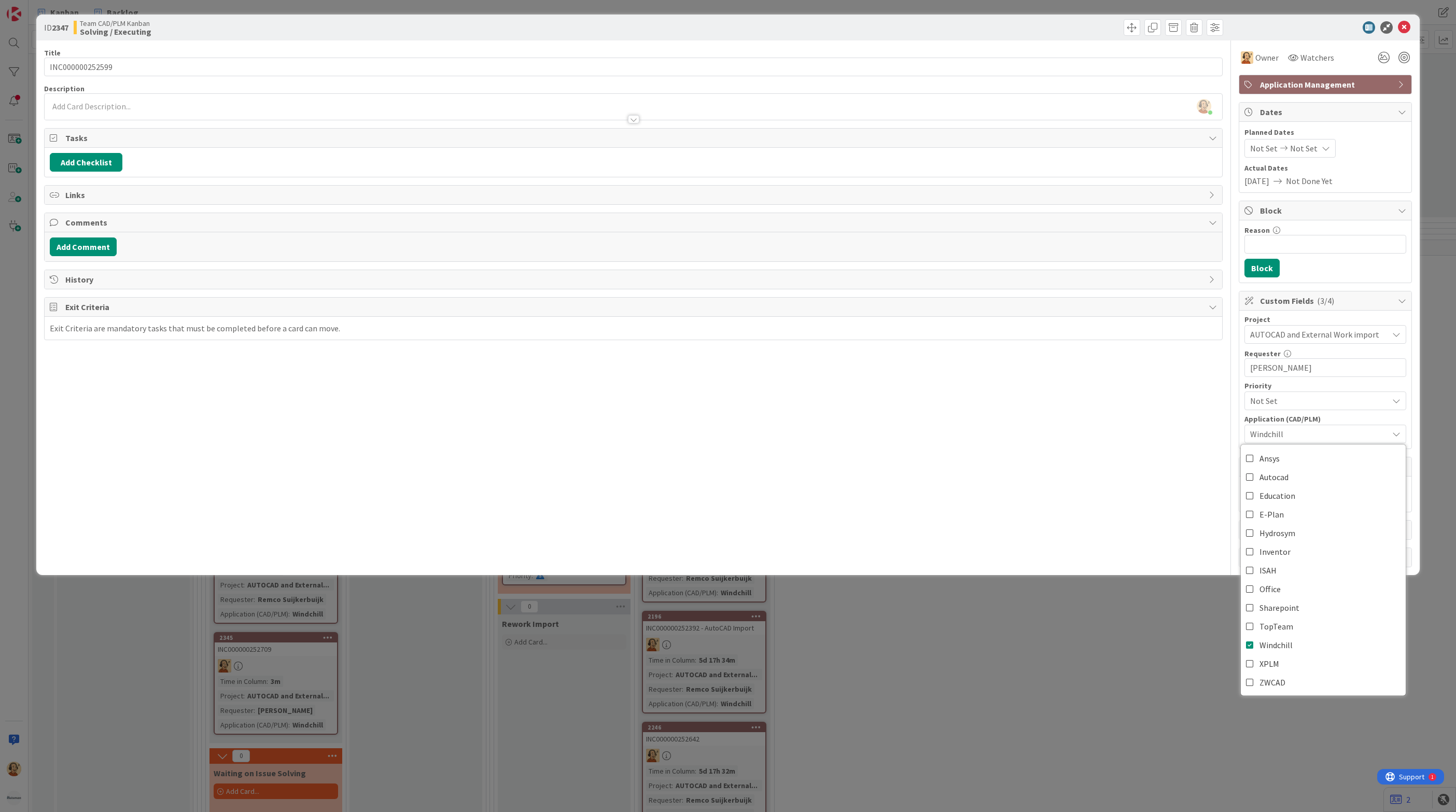
click at [1032, 461] on div "Title 15 / 128 INC000000252599 Description [PERSON_NAME] just joined Owner Watc…" at bounding box center [633, 304] width 1178 height 527
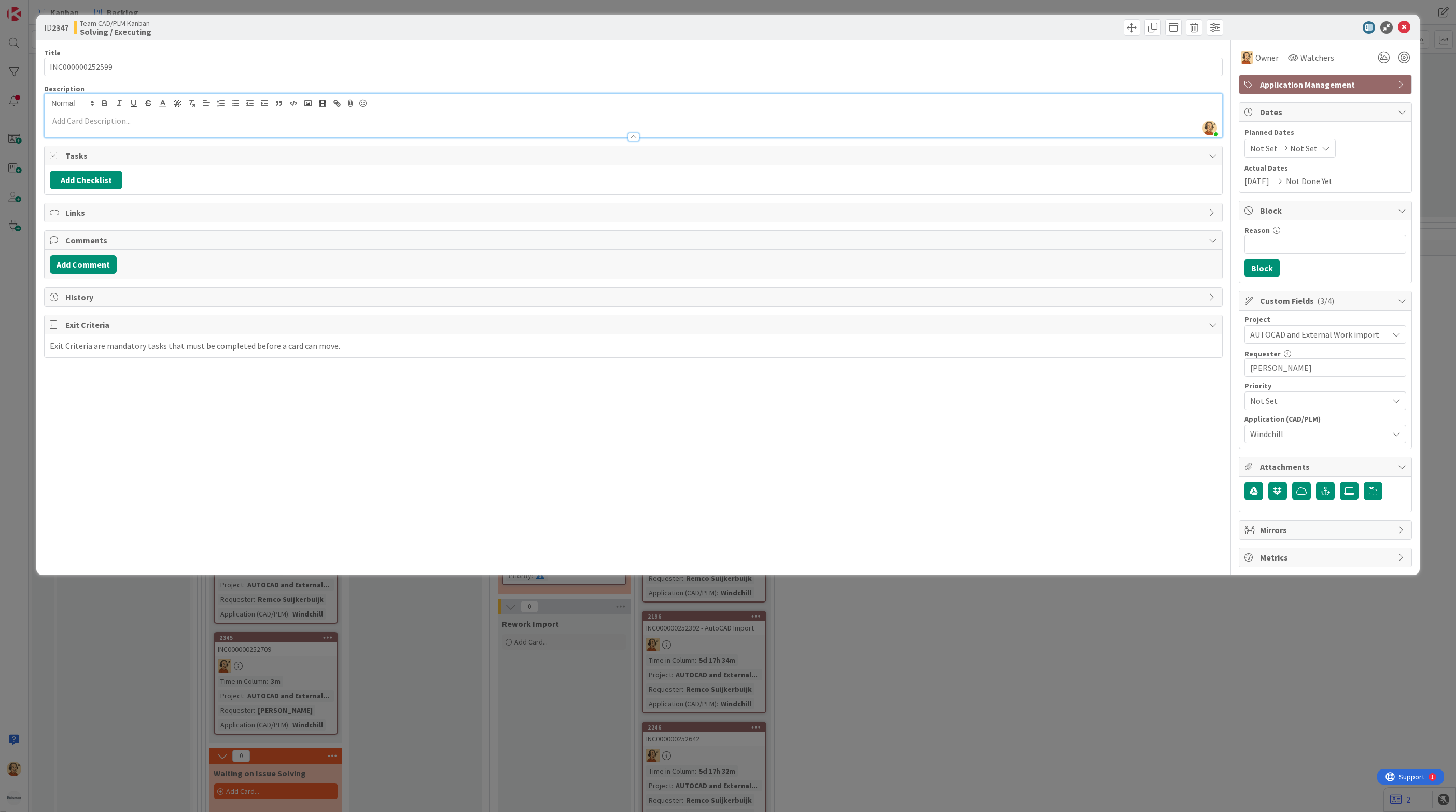
click at [226, 109] on div "[PERSON_NAME] just joined" at bounding box center [633, 115] width 1177 height 44
click at [87, 120] on p at bounding box center [633, 121] width 1167 height 12
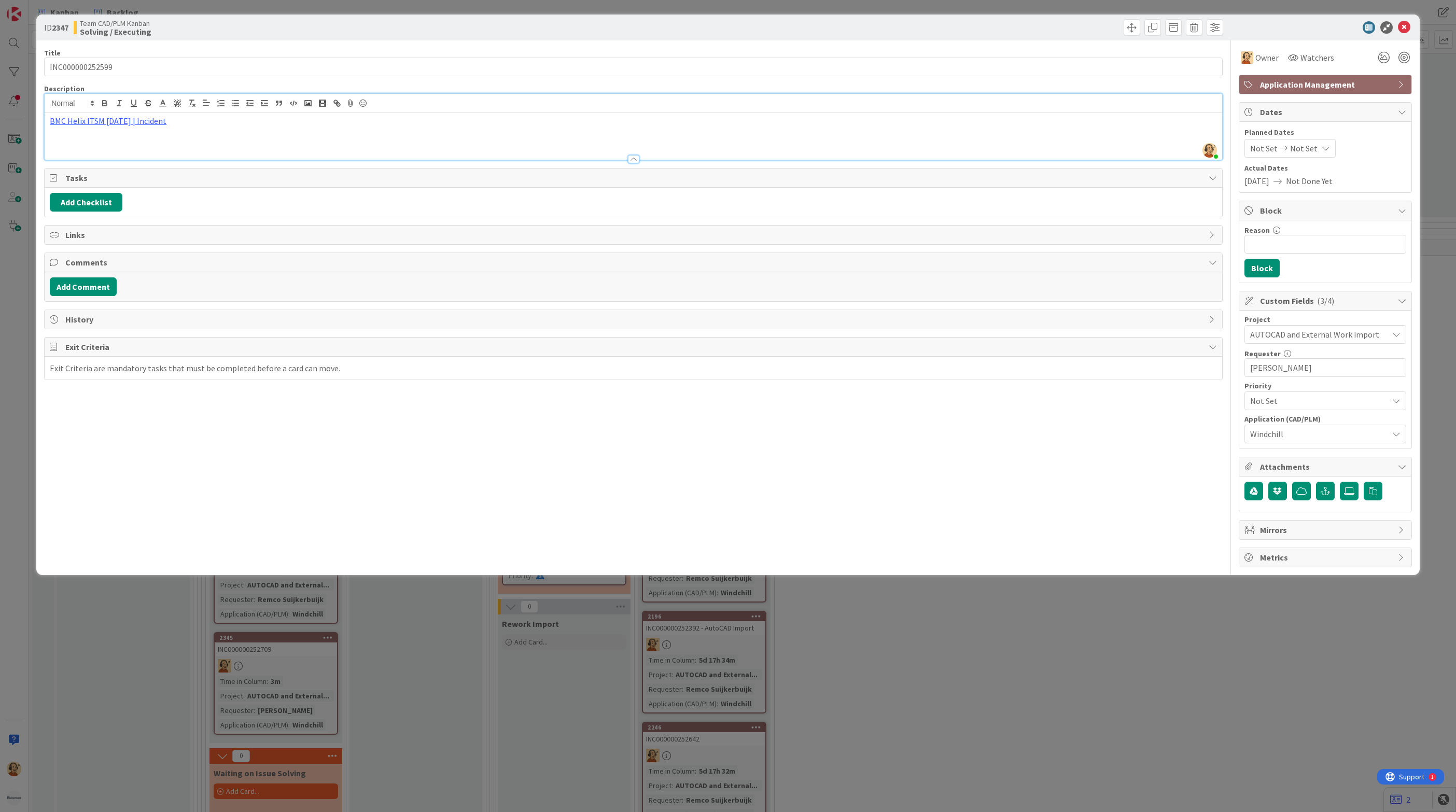
click at [1053, 649] on div "ID 2347 Team CAD/PLM Kanban Solving / Executing Title 15 / 128 INC000000252599 …" at bounding box center [728, 406] width 1456 height 812
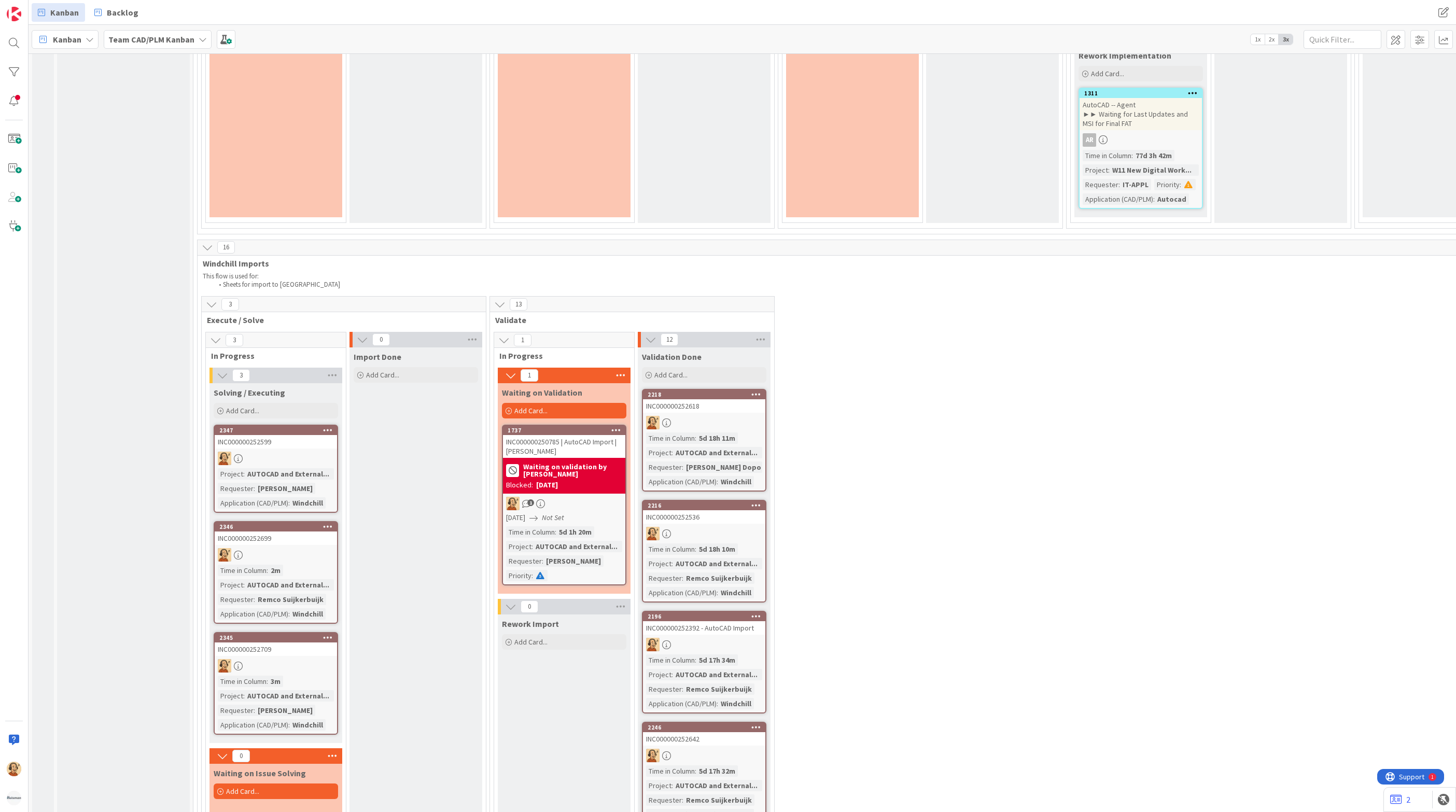
click at [292, 608] on div "Windchill" at bounding box center [307, 614] width 36 height 11
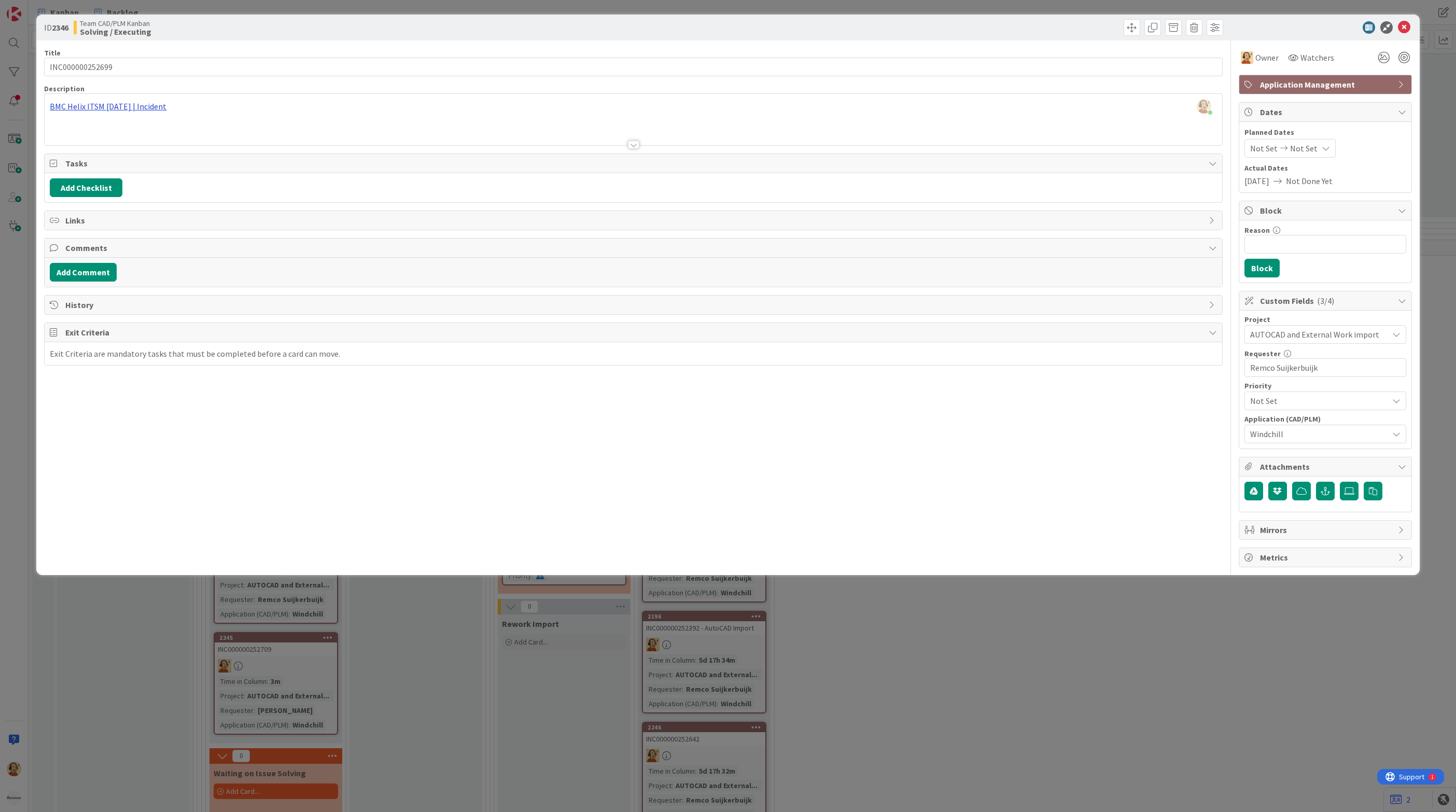
click at [140, 110] on div "[PERSON_NAME] just joined BMC Helix ITSM [DATE] | Incident" at bounding box center [633, 119] width 1177 height 51
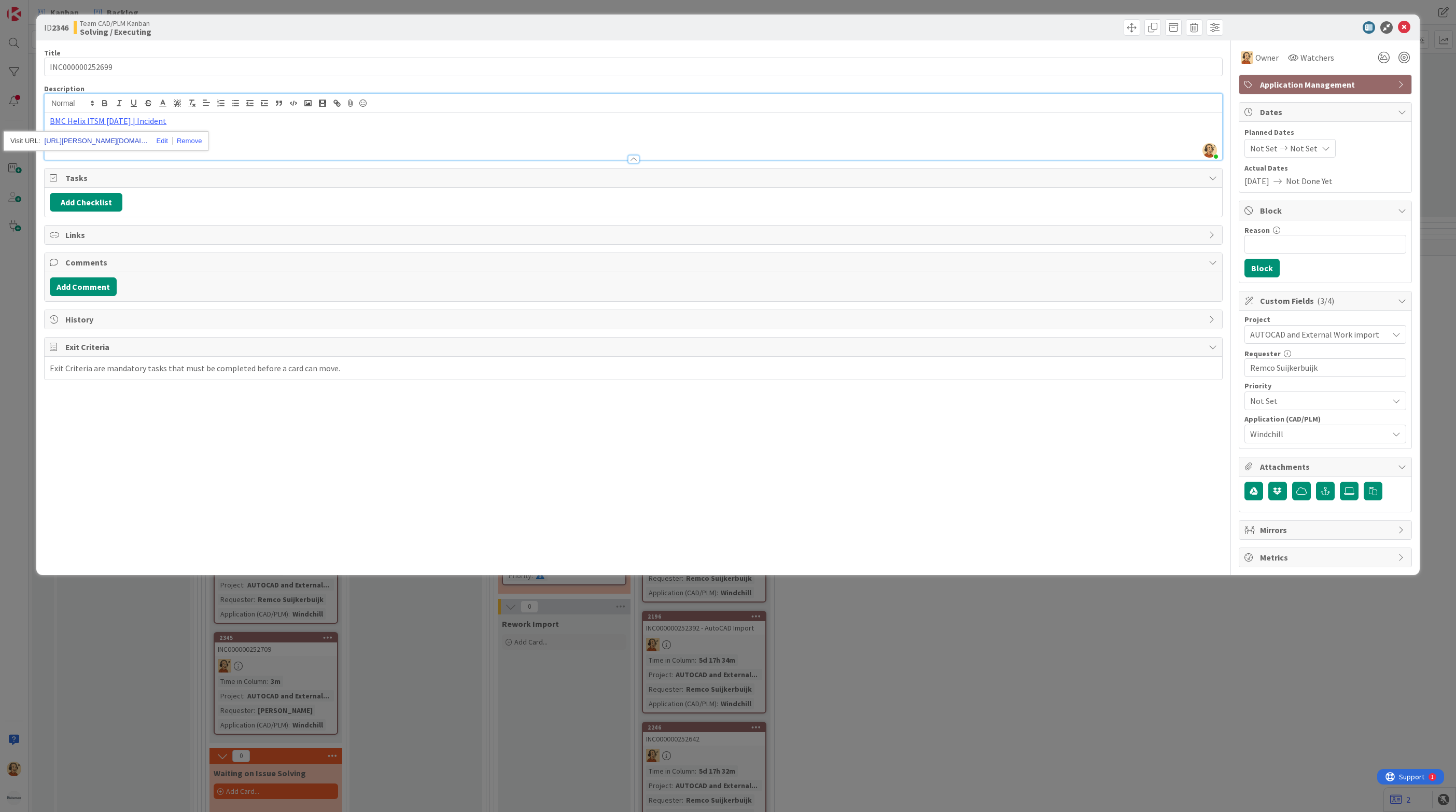
click at [116, 141] on link "[URL][PERSON_NAME][DOMAIN_NAME]" at bounding box center [96, 141] width 103 height 14
click at [1402, 28] on icon at bounding box center [1404, 28] width 12 height 12
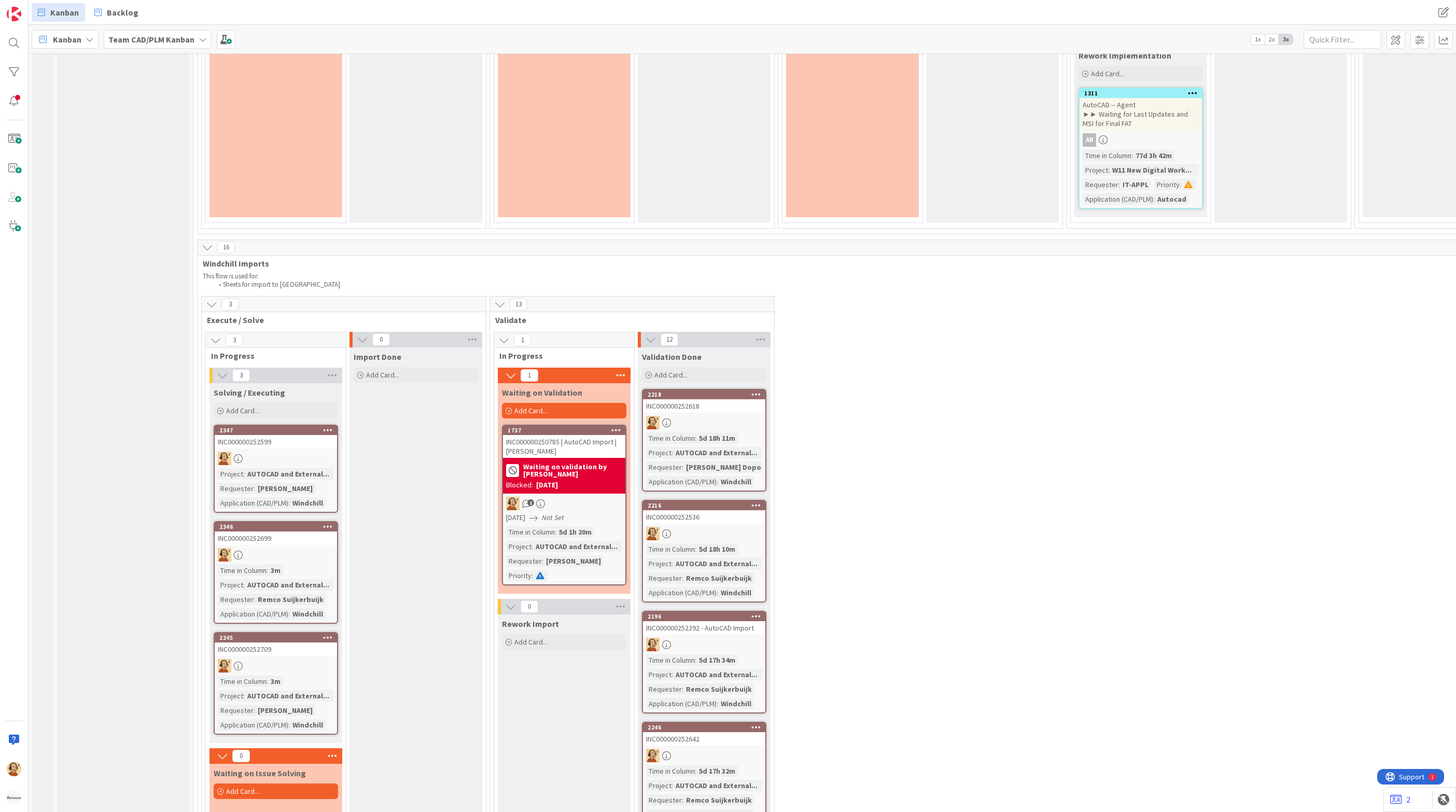
click at [297, 669] on div "2345 INC000000252709 Time in Column : 3m Project : AUTOCAD and External... Requ…" at bounding box center [276, 683] width 124 height 103
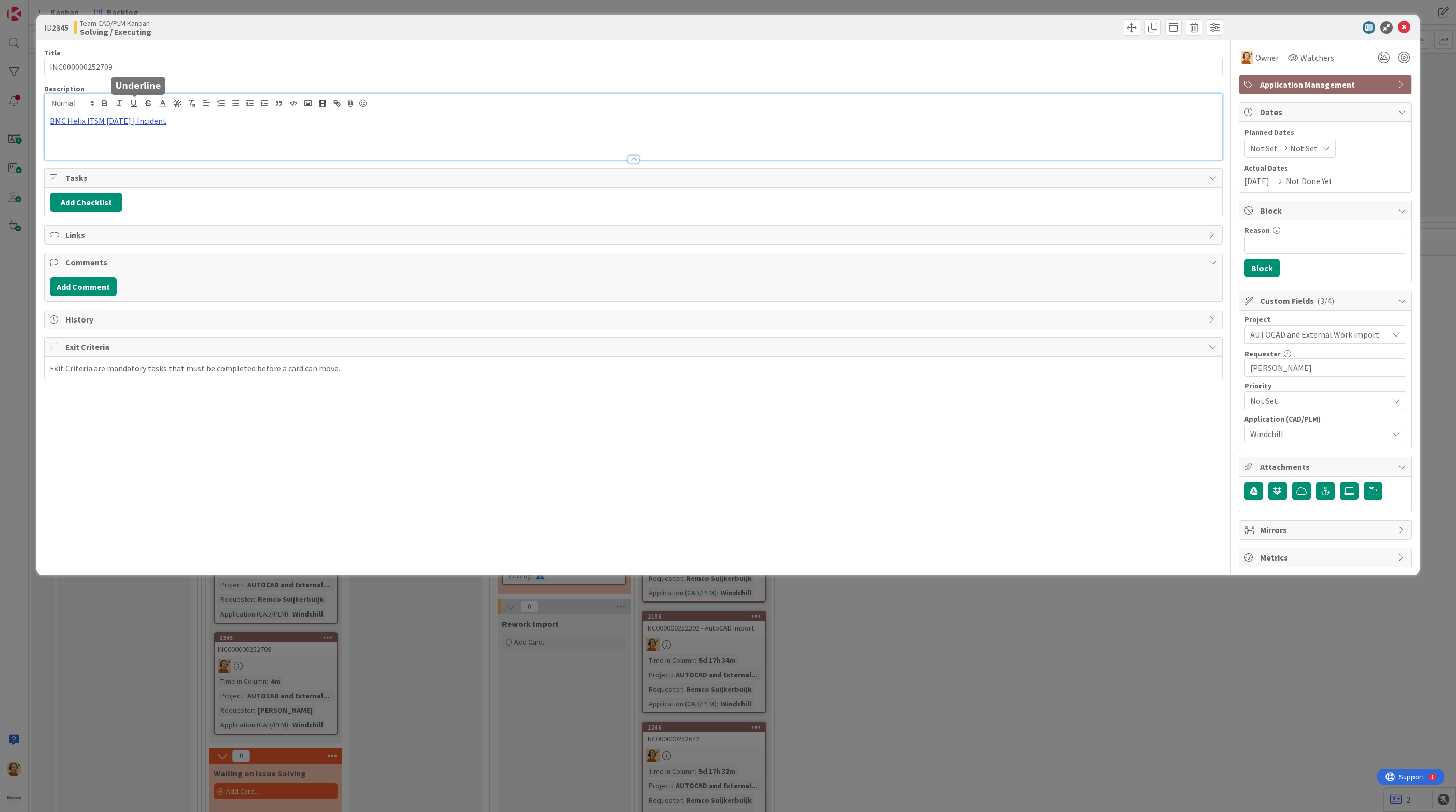
click at [131, 104] on div "BMC Helix ITSM [DATE] | Incident" at bounding box center [633, 127] width 1177 height 66
click at [112, 138] on link "[URL][PERSON_NAME][DOMAIN_NAME]" at bounding box center [96, 141] width 103 height 14
click at [1409, 27] on icon at bounding box center [1404, 28] width 12 height 12
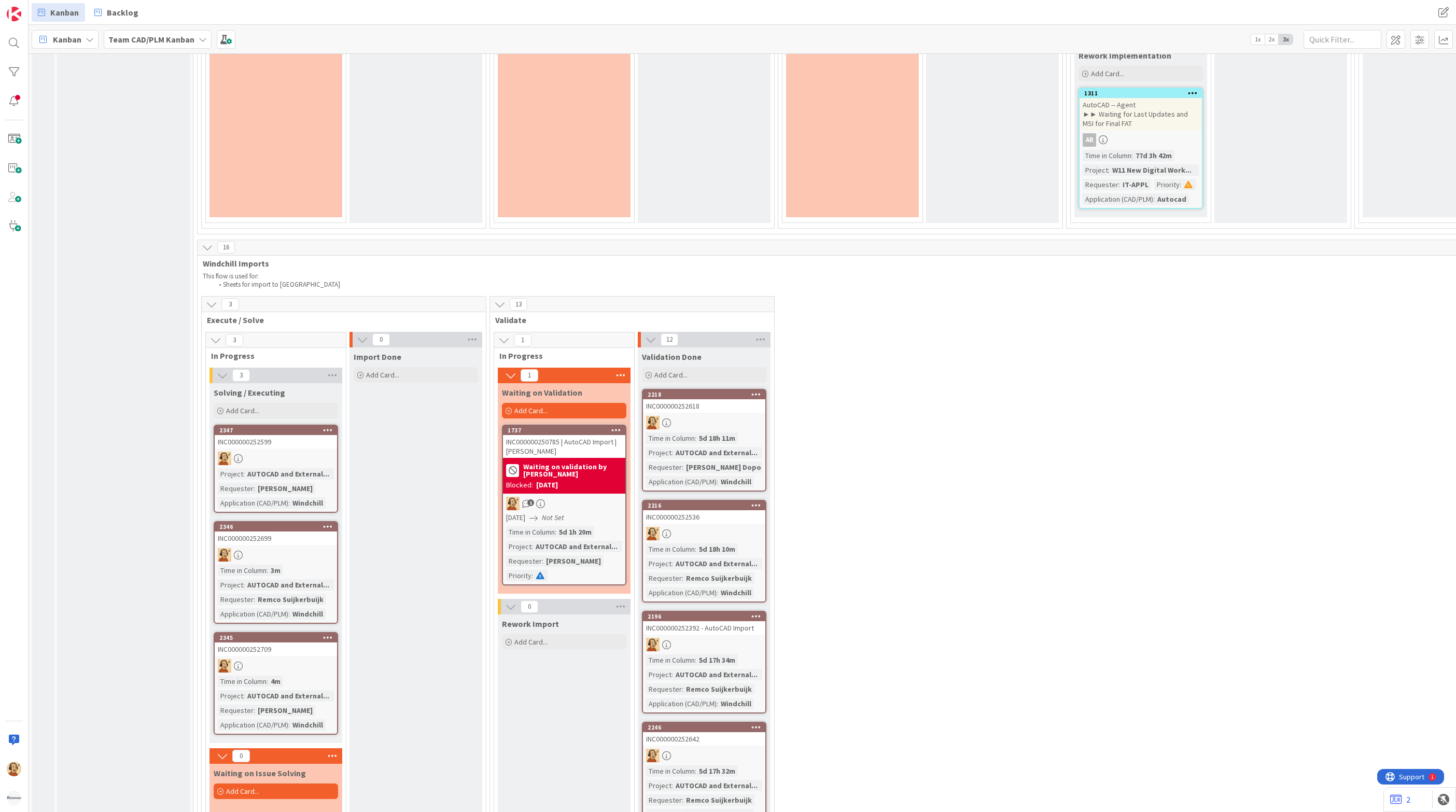
click at [290, 454] on div at bounding box center [276, 458] width 123 height 14
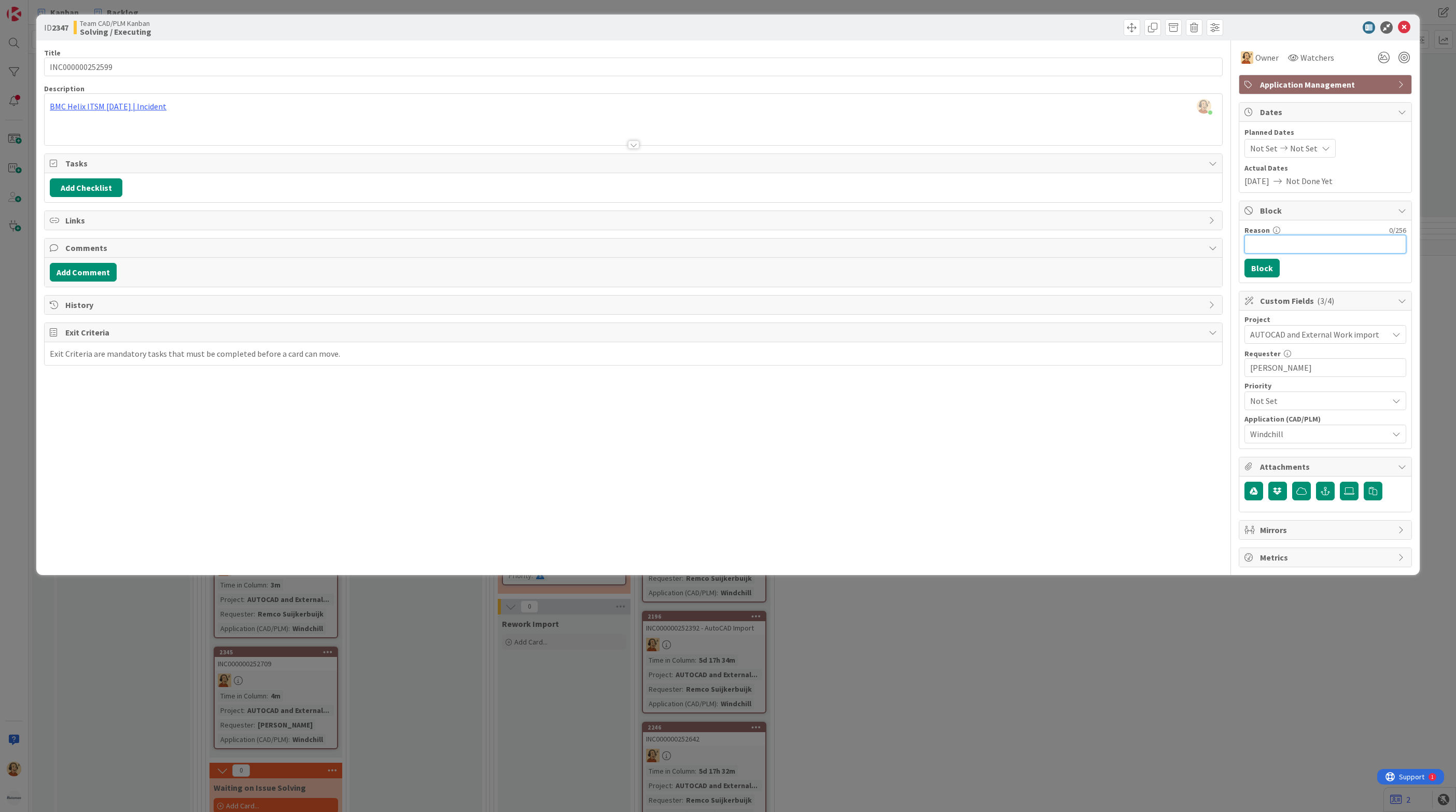
click at [1271, 243] on input "Reason" at bounding box center [1325, 244] width 162 height 19
type input "Invalid materials"
click at [1274, 265] on button "Block" at bounding box center [1262, 268] width 35 height 19
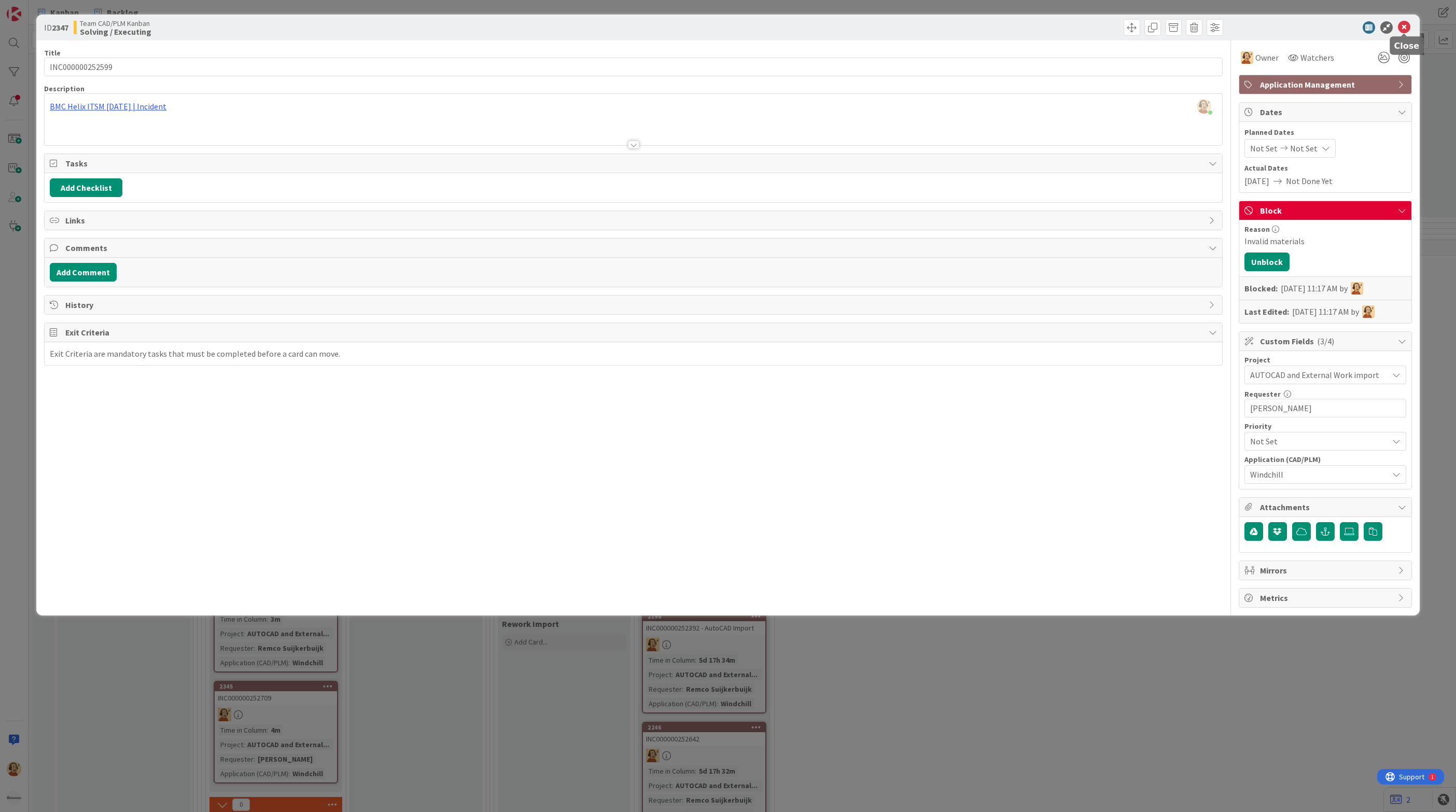
click at [1405, 30] on icon at bounding box center [1404, 28] width 12 height 12
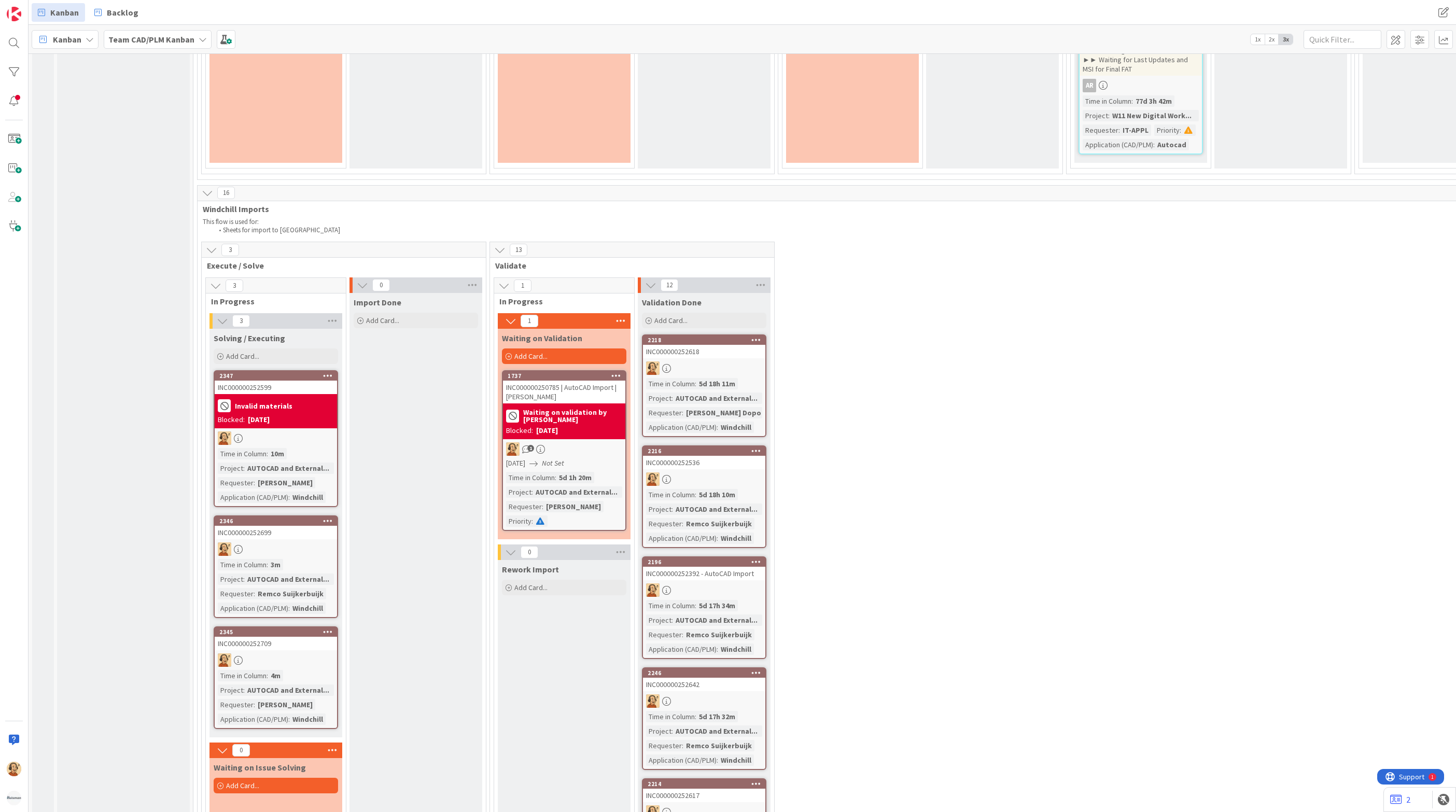
scroll to position [2108, 0]
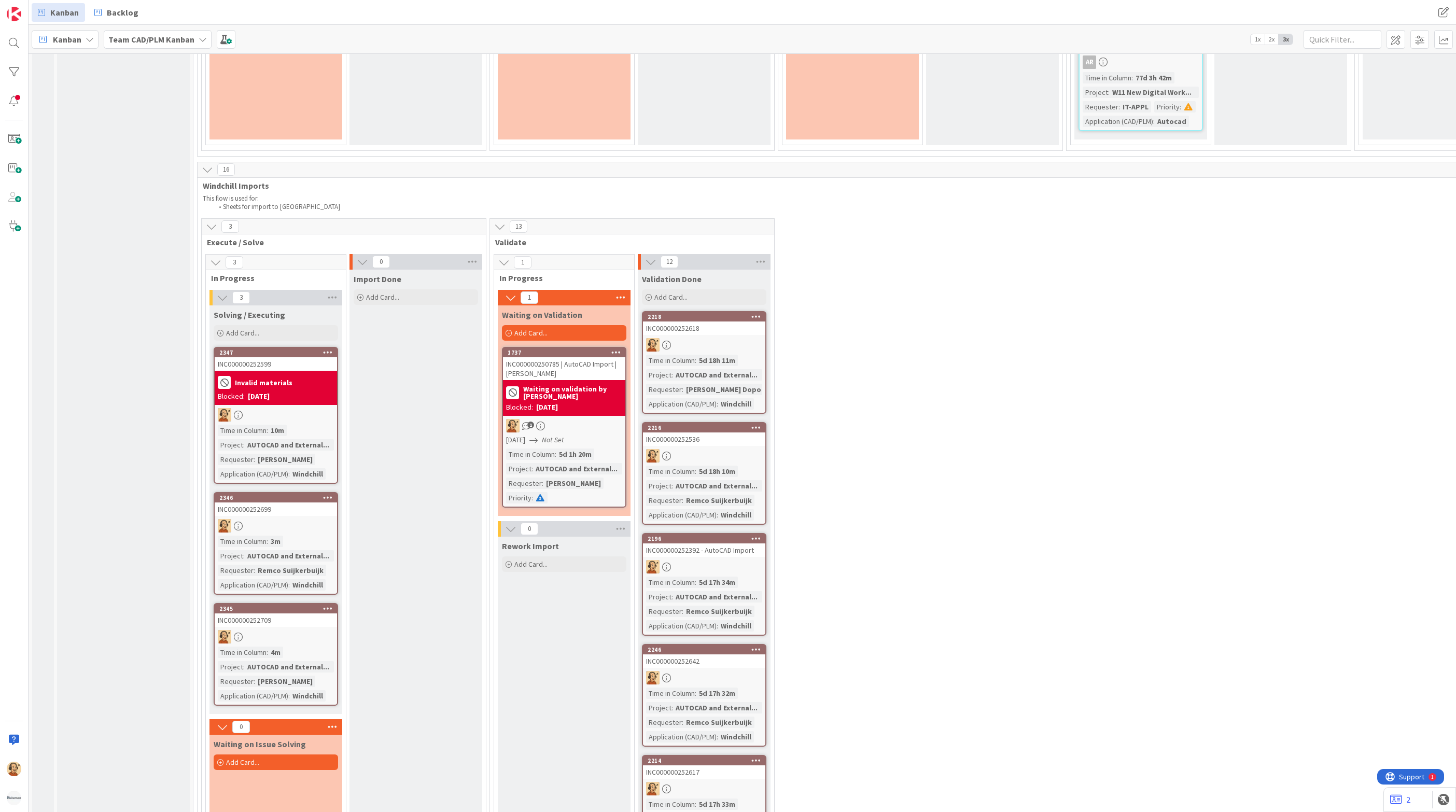
click at [292, 630] on div at bounding box center [276, 637] width 123 height 14
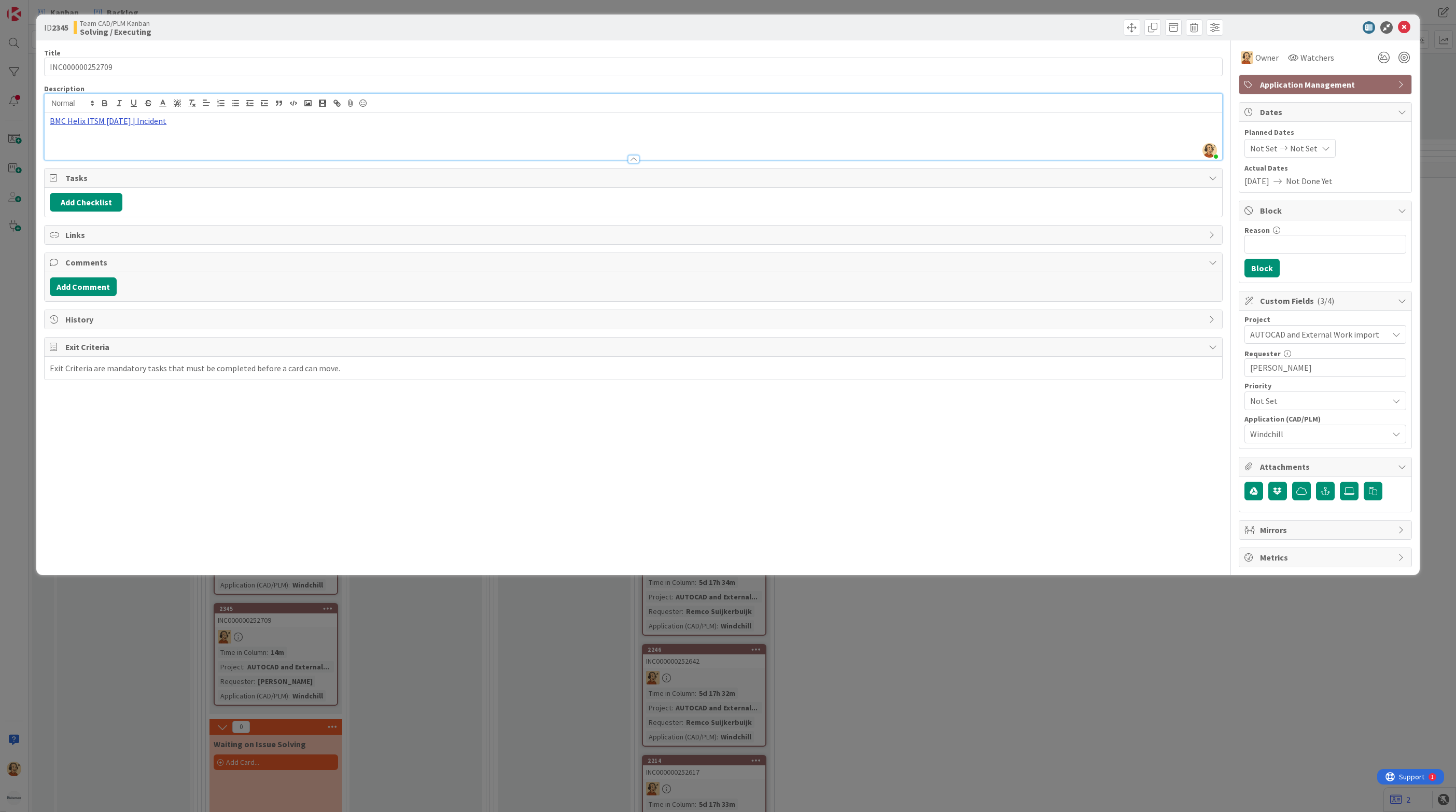
click at [108, 110] on div "[PERSON_NAME] joined 2 m ago BMC Helix ITSM [DATE] | Incident" at bounding box center [633, 127] width 1177 height 66
click at [102, 138] on link "[URL][PERSON_NAME][DOMAIN_NAME]" at bounding box center [96, 141] width 103 height 14
click at [1409, 27] on icon at bounding box center [1404, 28] width 12 height 12
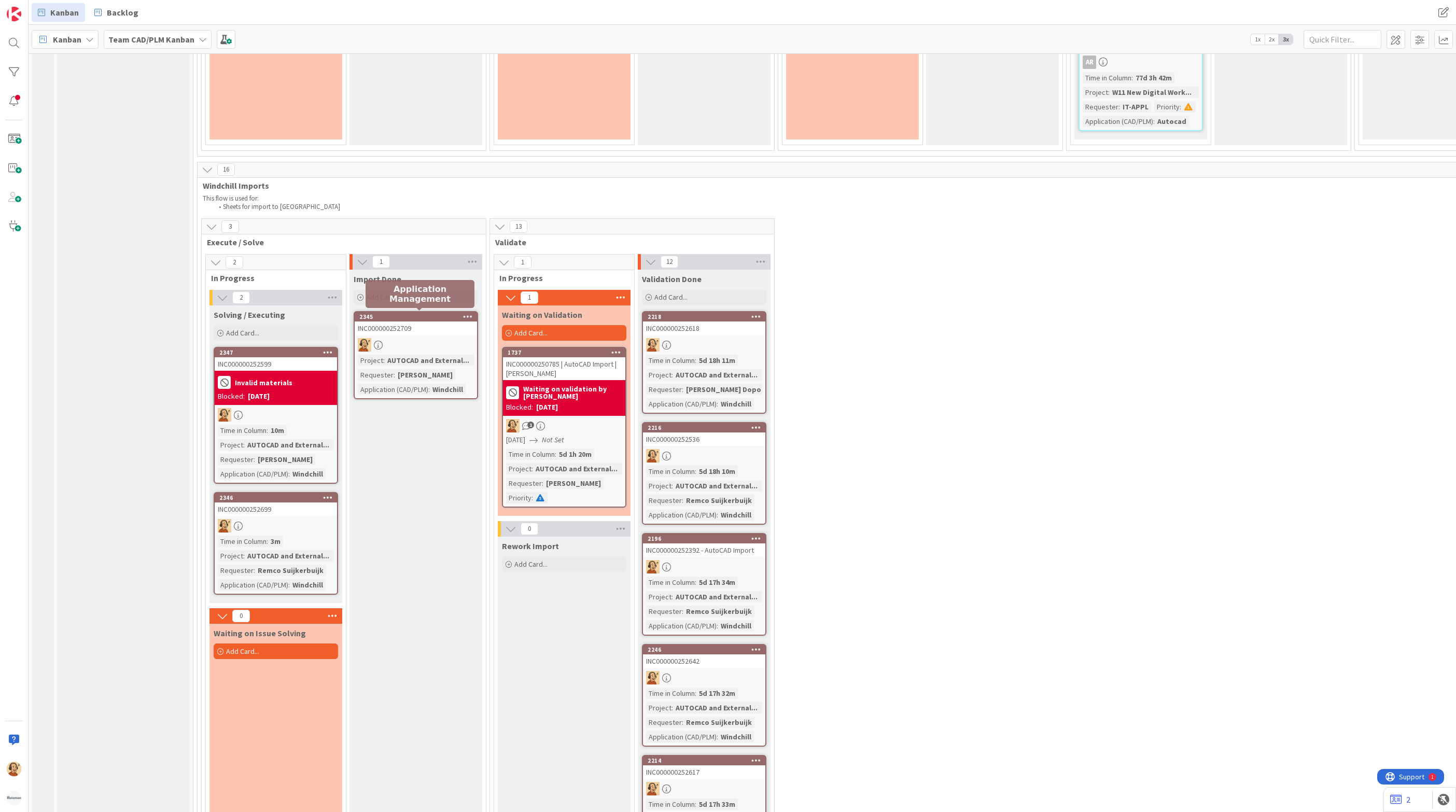
click at [424, 316] on div "2345" at bounding box center [418, 316] width 118 height 7
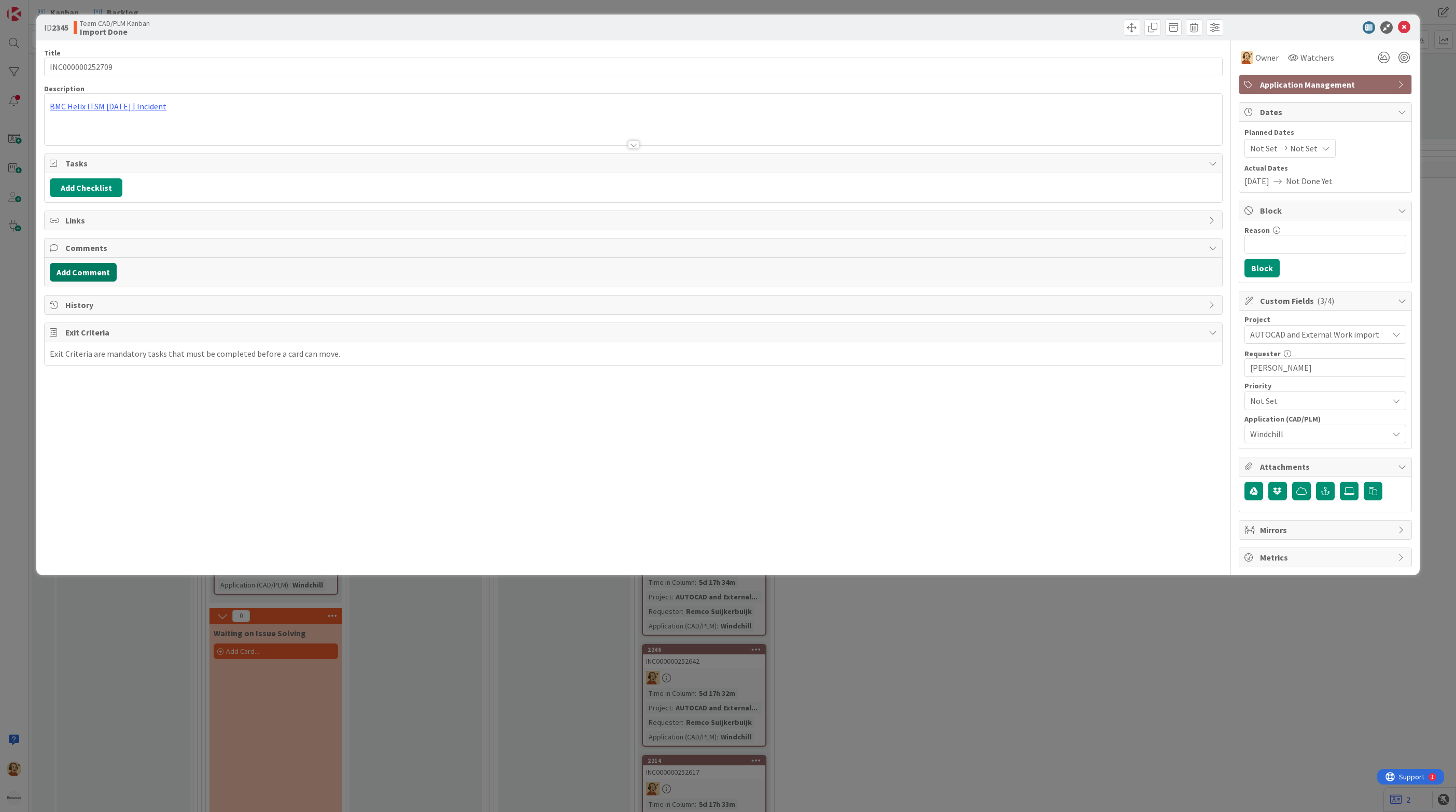
click at [90, 277] on button "Add Comment" at bounding box center [83, 272] width 67 height 19
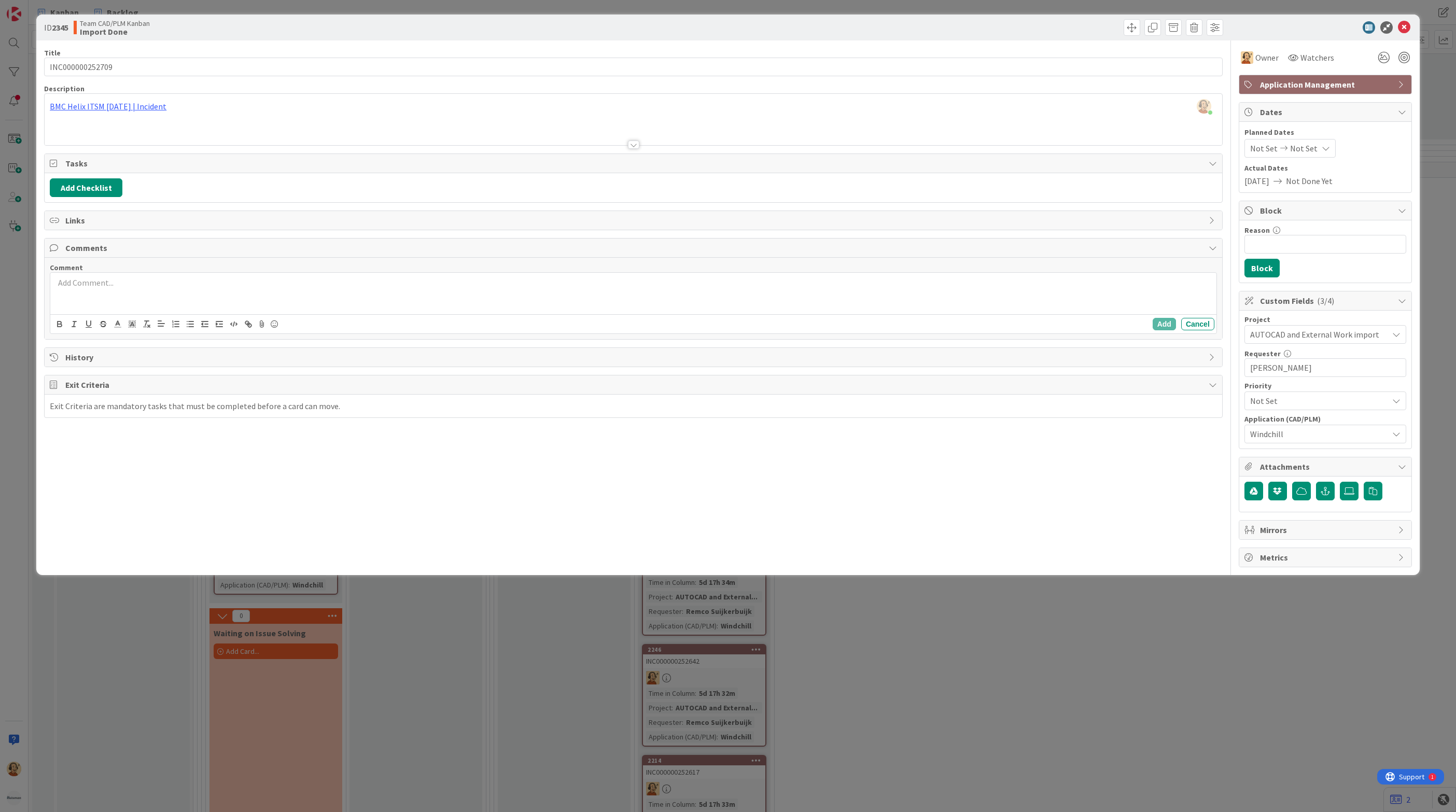
click at [97, 288] on p at bounding box center [633, 283] width 1158 height 12
click at [1165, 329] on button "Add" at bounding box center [1164, 324] width 23 height 12
click at [1403, 28] on icon at bounding box center [1404, 28] width 12 height 12
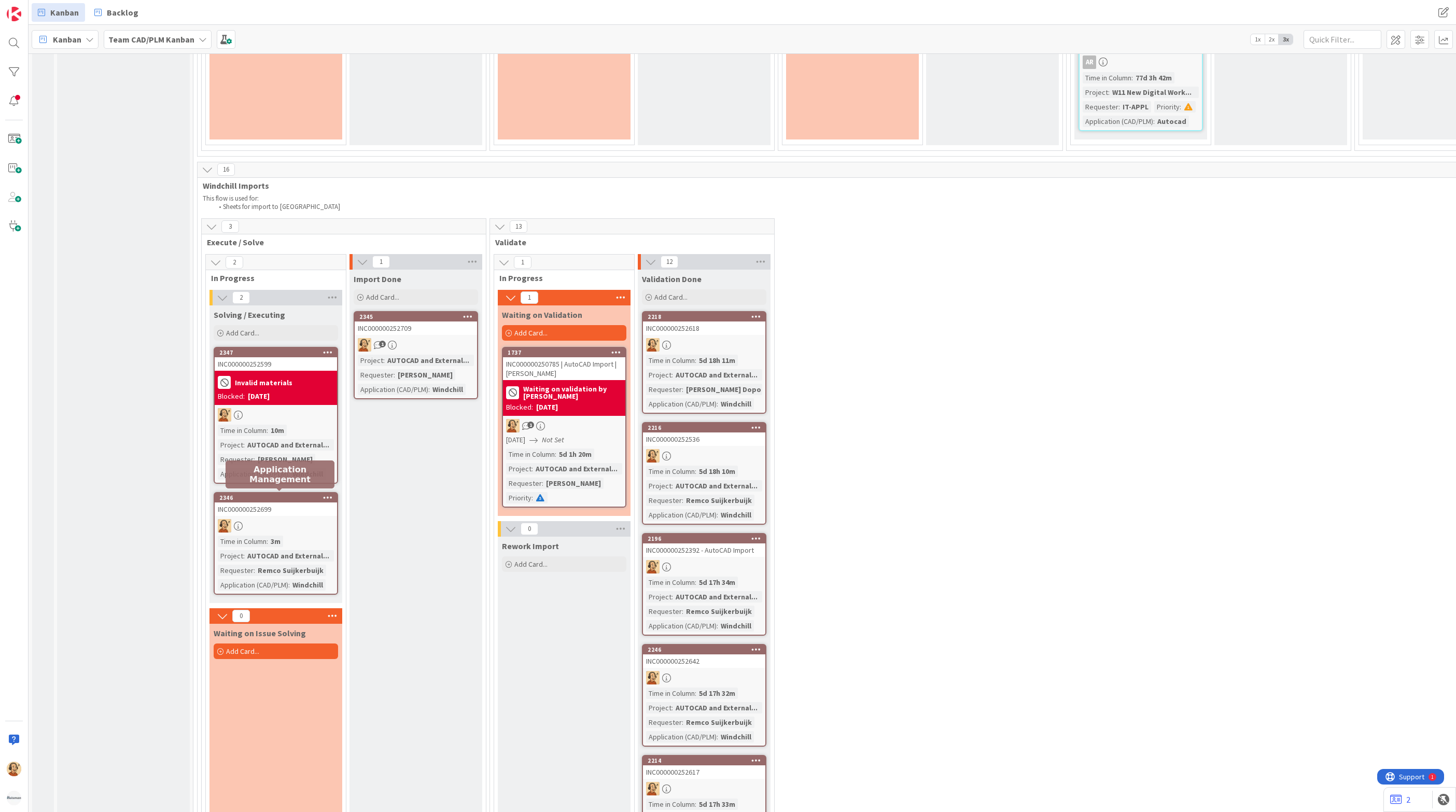
click at [289, 498] on div "2346" at bounding box center [278, 497] width 118 height 7
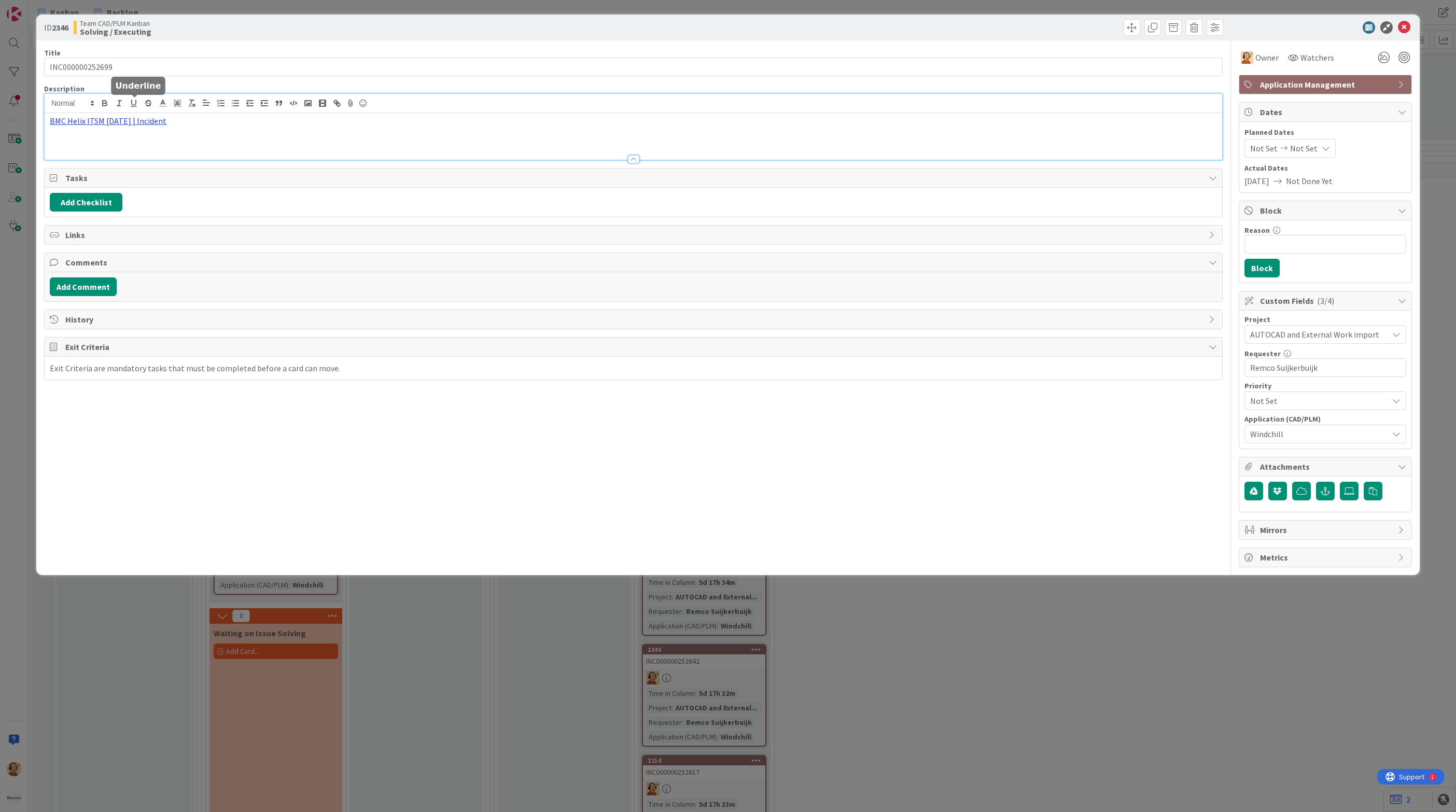
click at [128, 109] on div "BMC Helix ITSM [DATE] | Incident" at bounding box center [633, 127] width 1177 height 66
click at [115, 138] on link "[URL][PERSON_NAME][DOMAIN_NAME]" at bounding box center [96, 141] width 103 height 14
click at [1403, 24] on icon at bounding box center [1404, 28] width 12 height 12
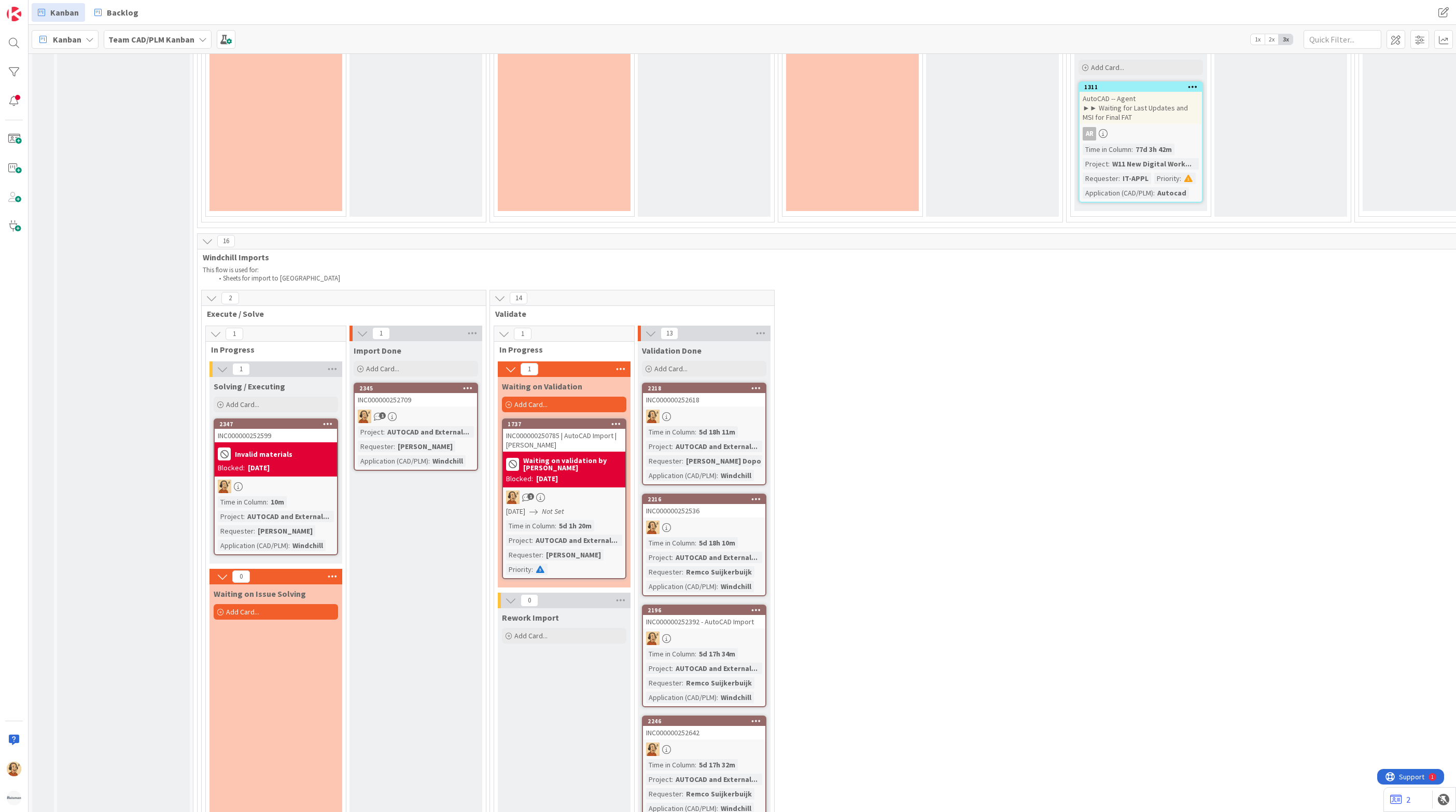
scroll to position [1917, 0]
